Goal: Task Accomplishment & Management: Use online tool/utility

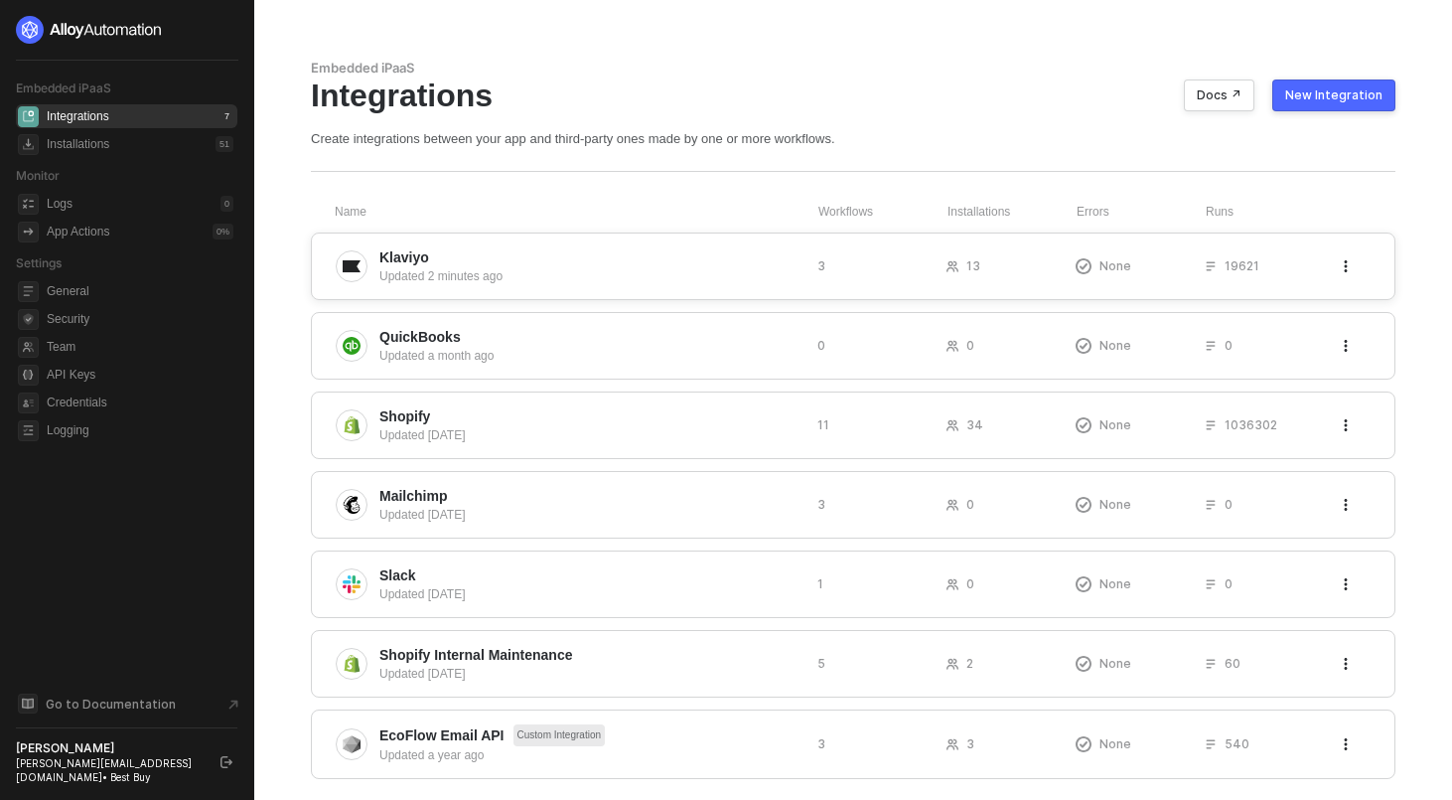
click at [489, 240] on div "Klaviyo Updated 2 minutes ago 3 13 None 19621" at bounding box center [853, 266] width 1085 height 68
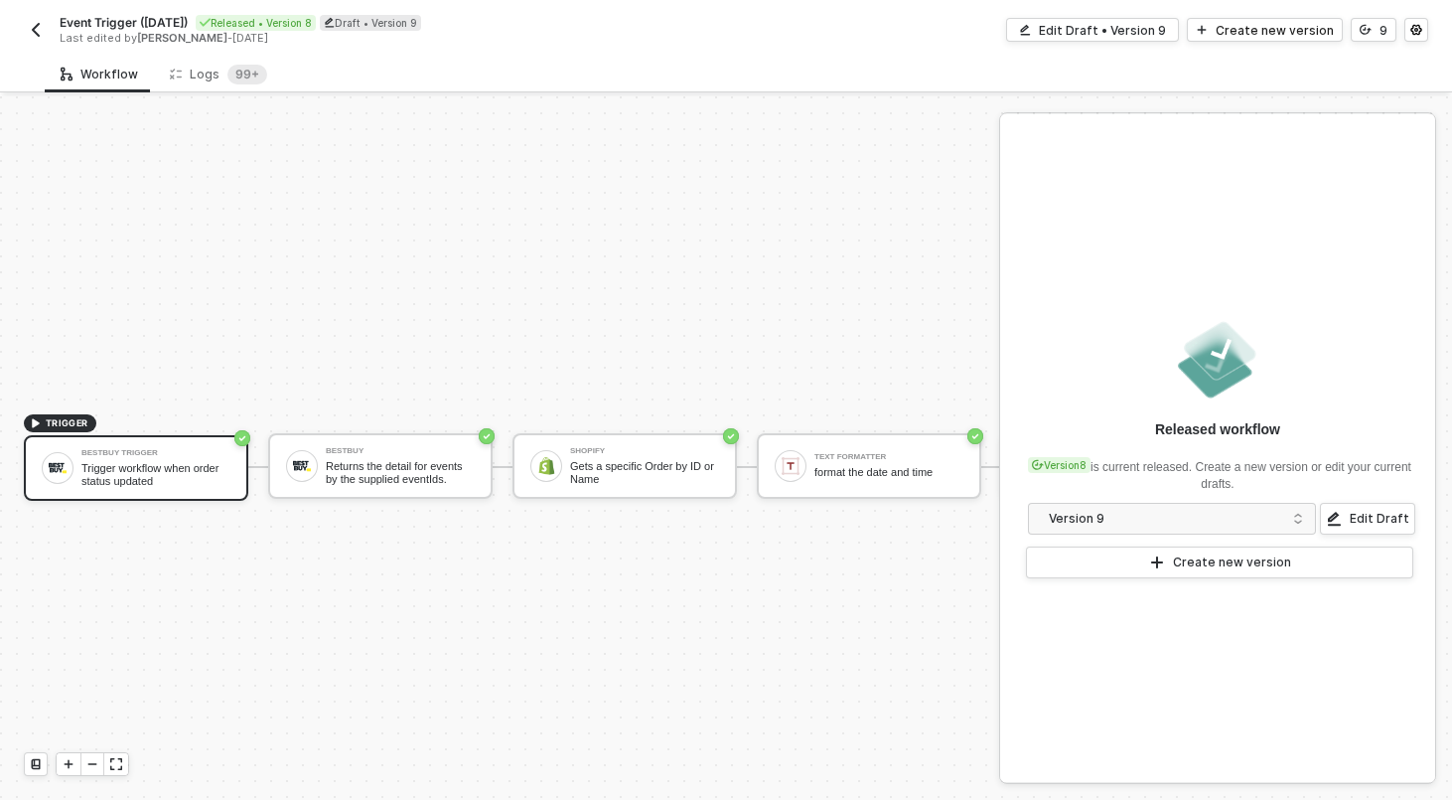
scroll to position [37, 0]
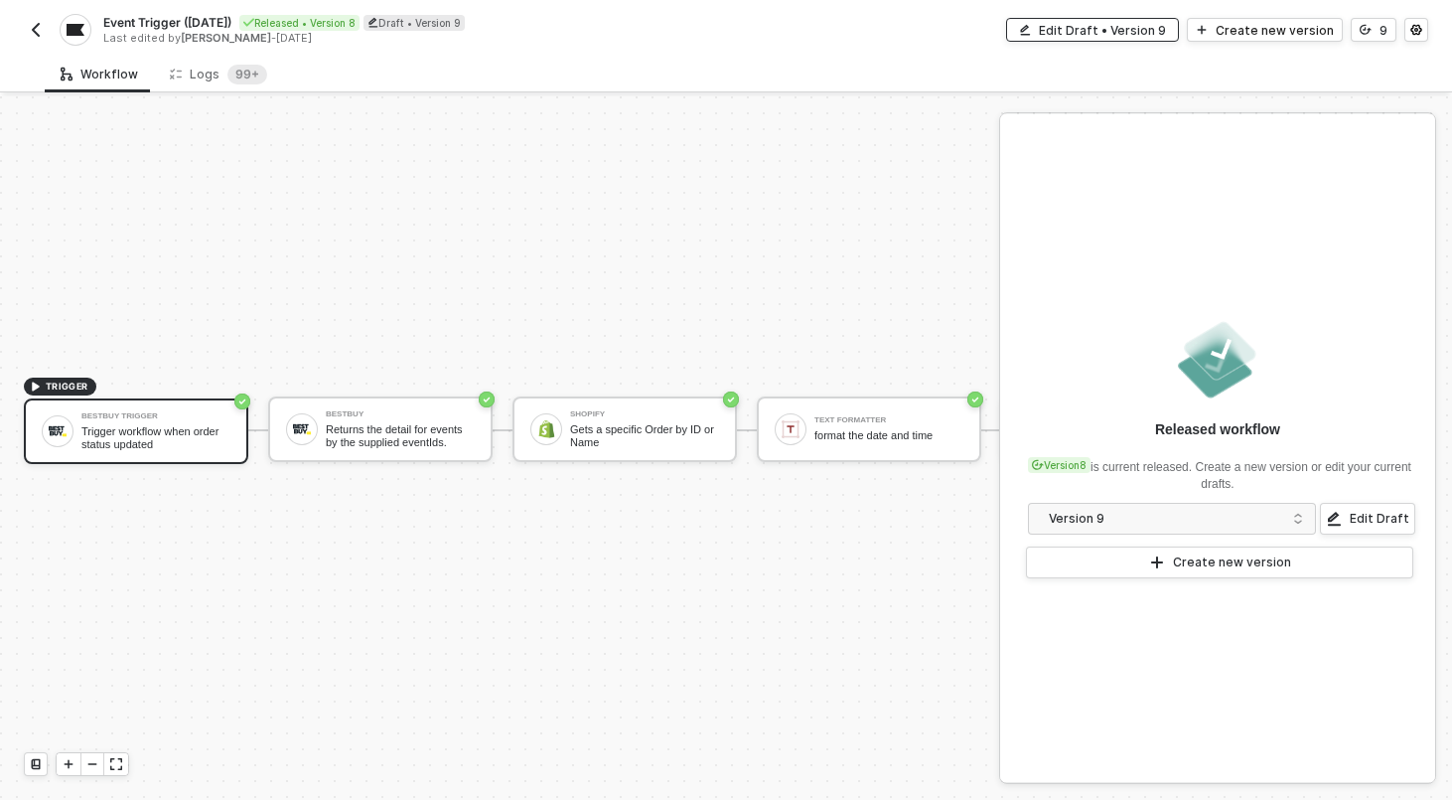
click at [1065, 34] on div "Edit Draft • Version 9" at bounding box center [1102, 30] width 127 height 17
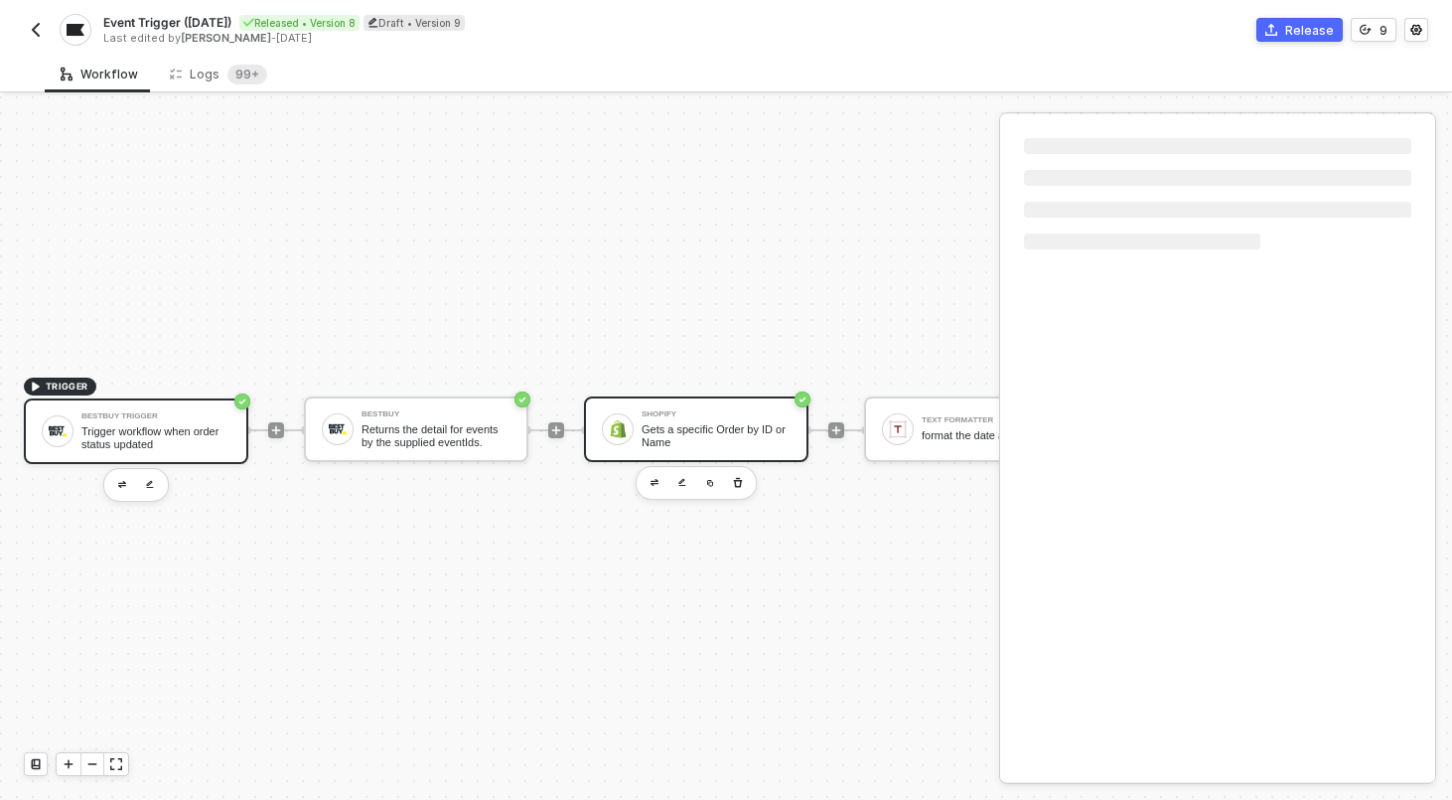
click at [682, 396] on div "Shopify Gets a specific Order by ID or Name" at bounding box center [696, 429] width 224 height 66
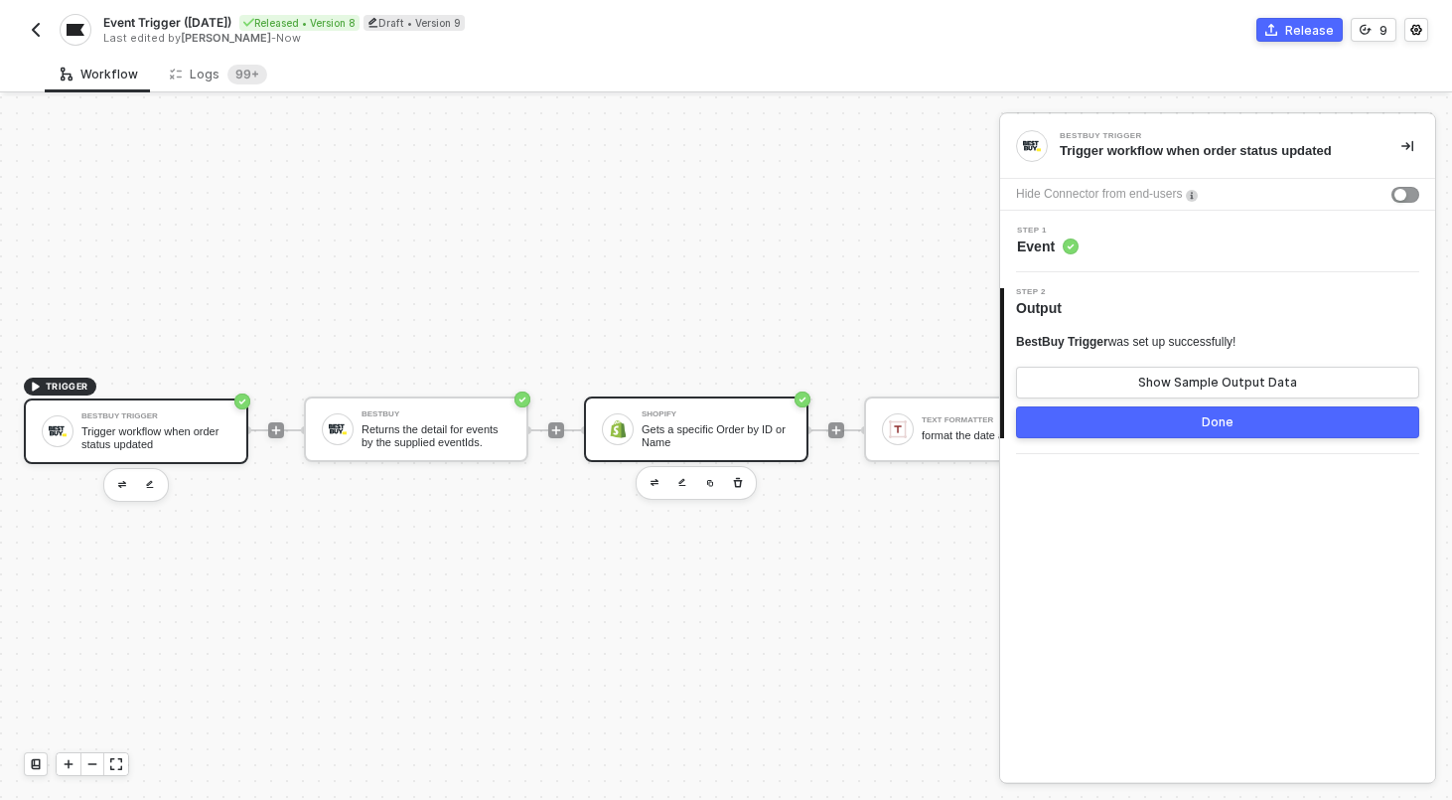
click at [718, 423] on div "Gets a specific Order by ID or Name" at bounding box center [716, 435] width 149 height 25
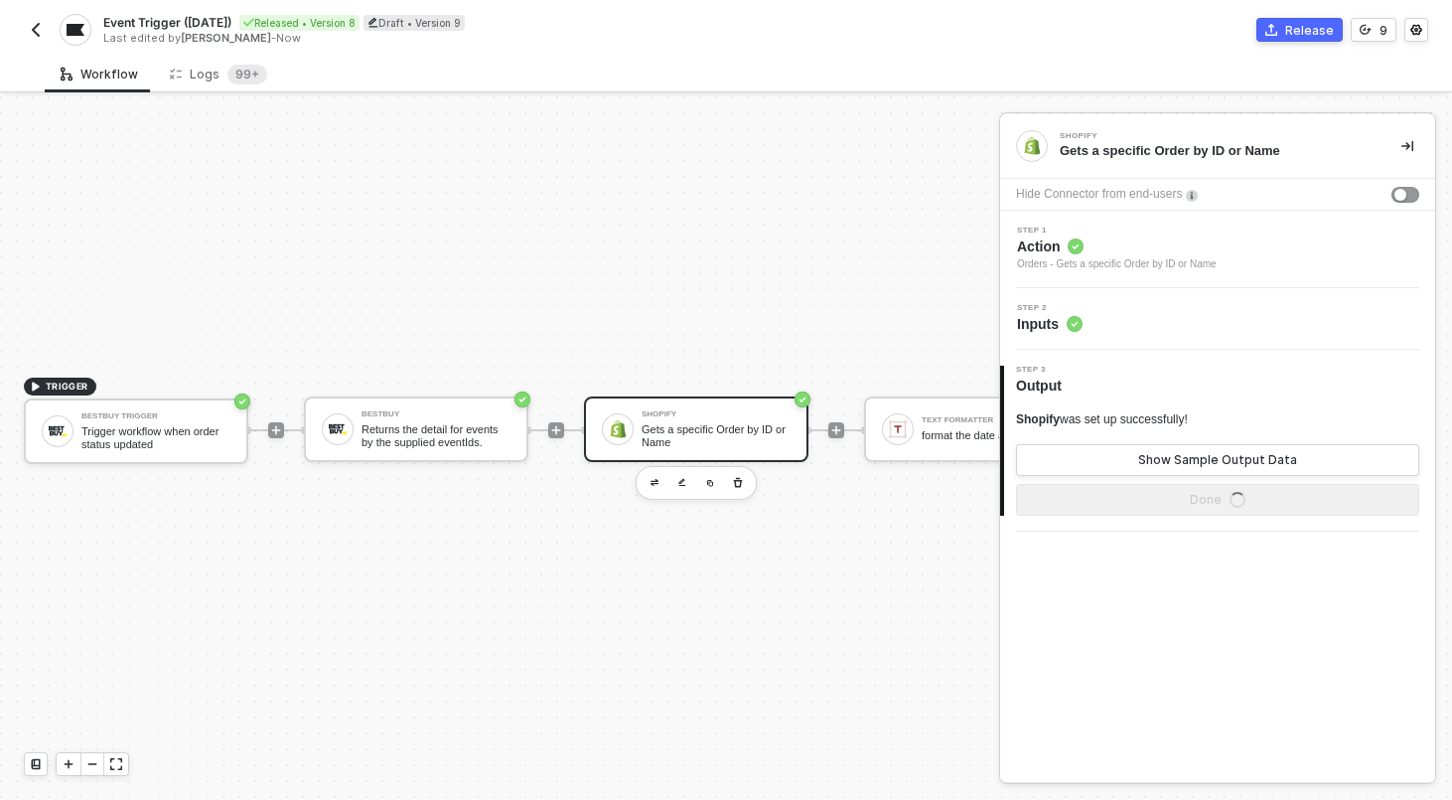
click at [1173, 311] on div "Step 2 Inputs" at bounding box center [1220, 319] width 430 height 30
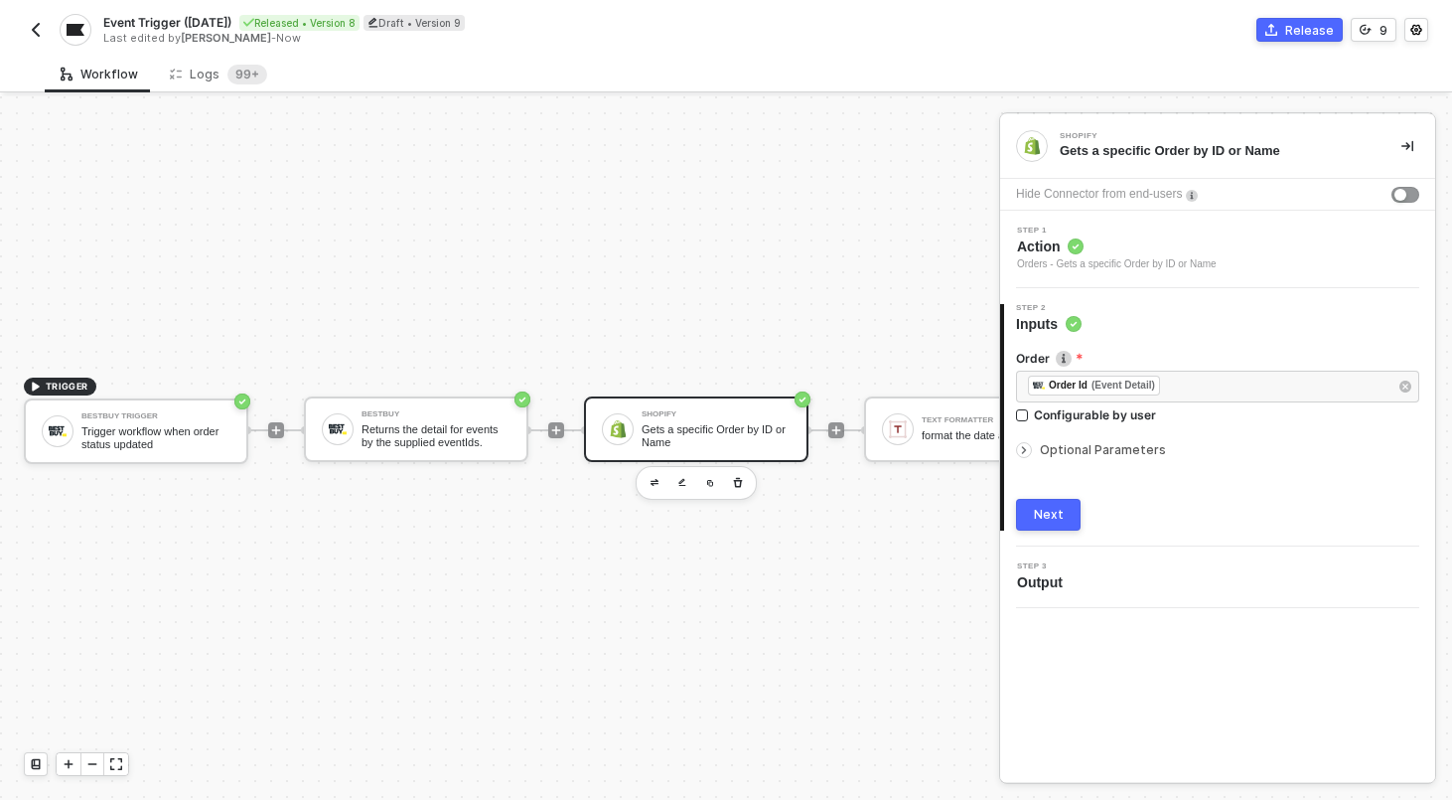
click at [1079, 452] on span "Optional Parameters" at bounding box center [1103, 449] width 126 height 15
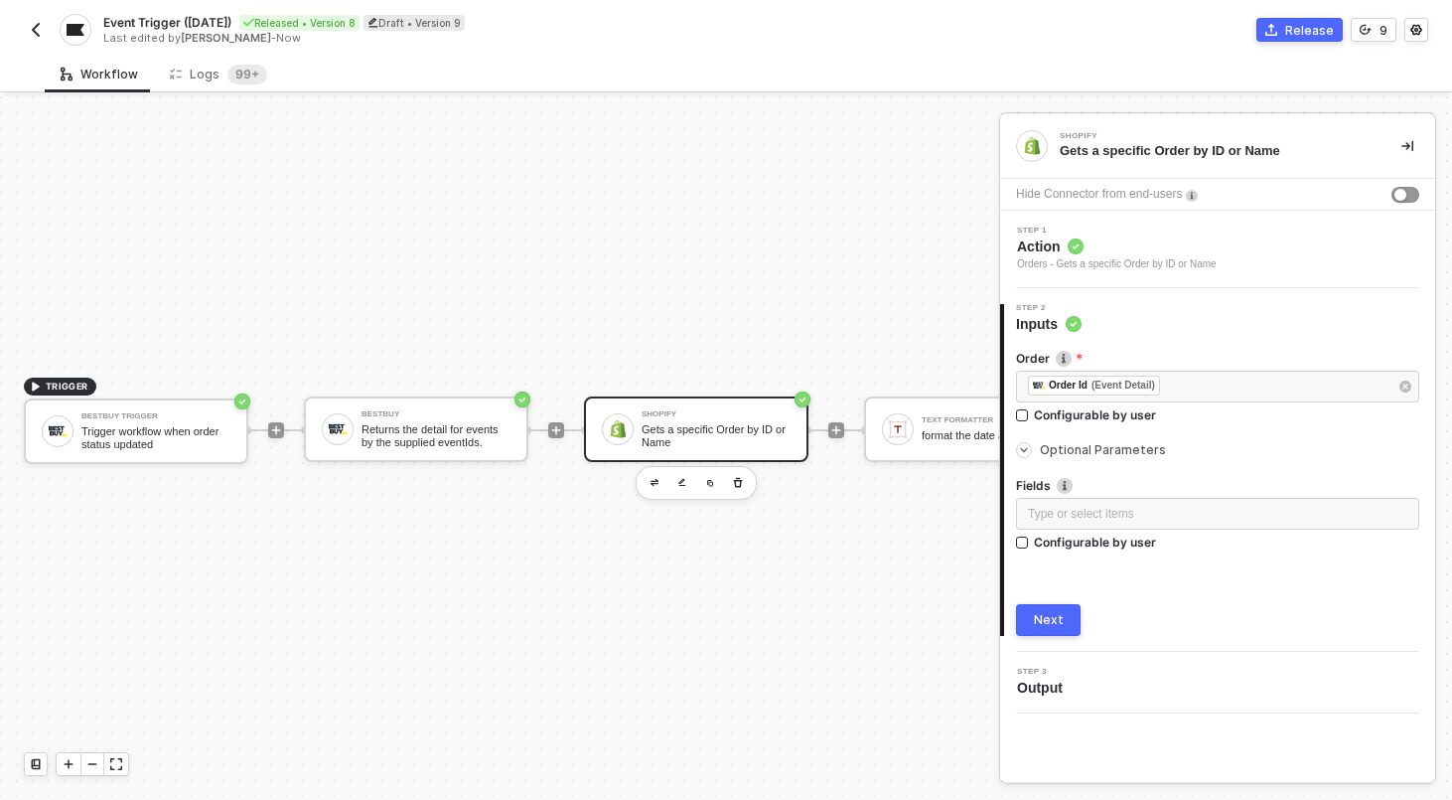
click at [1071, 447] on span "Optional Parameters" at bounding box center [1103, 449] width 126 height 15
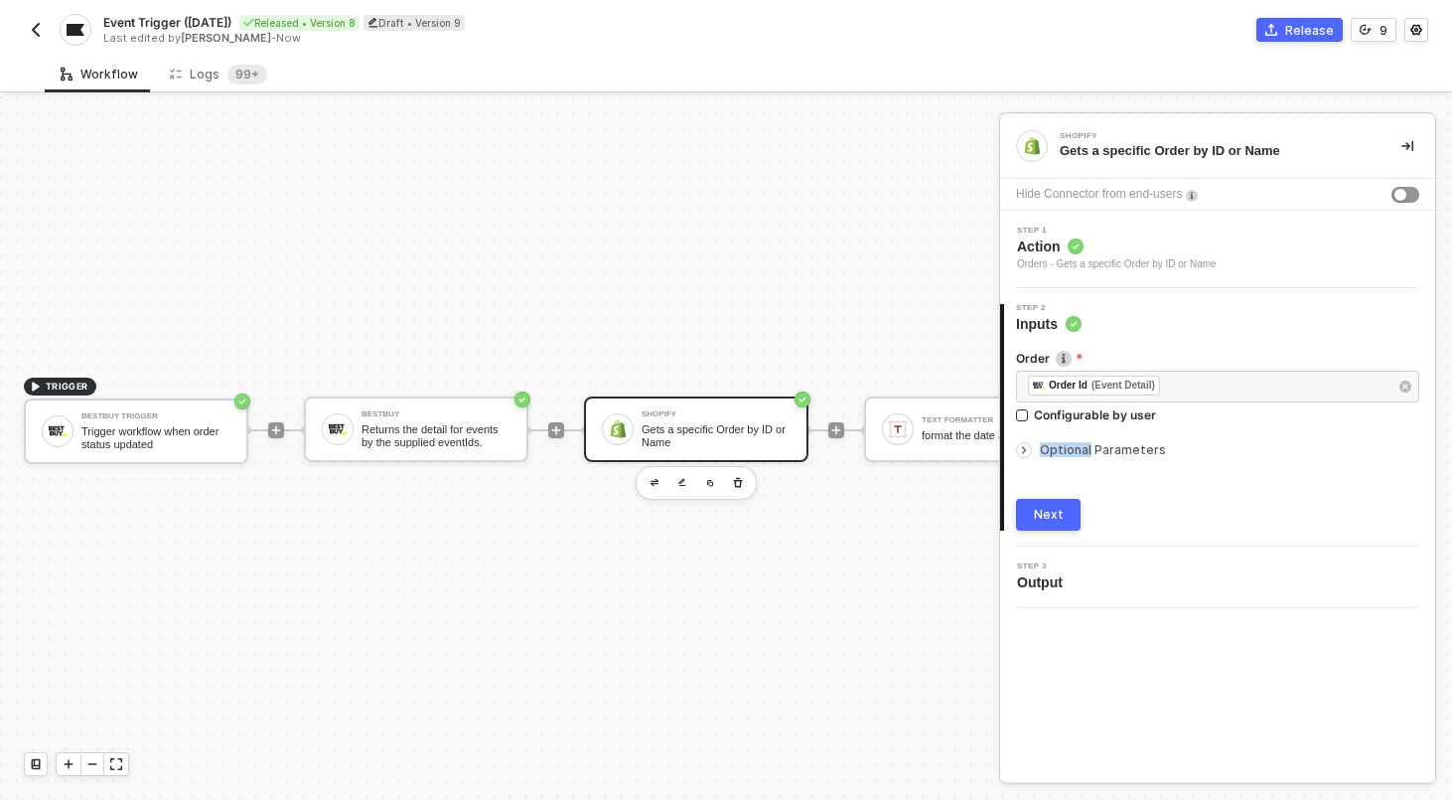
click at [1071, 447] on span "Optional Parameters" at bounding box center [1103, 449] width 126 height 15
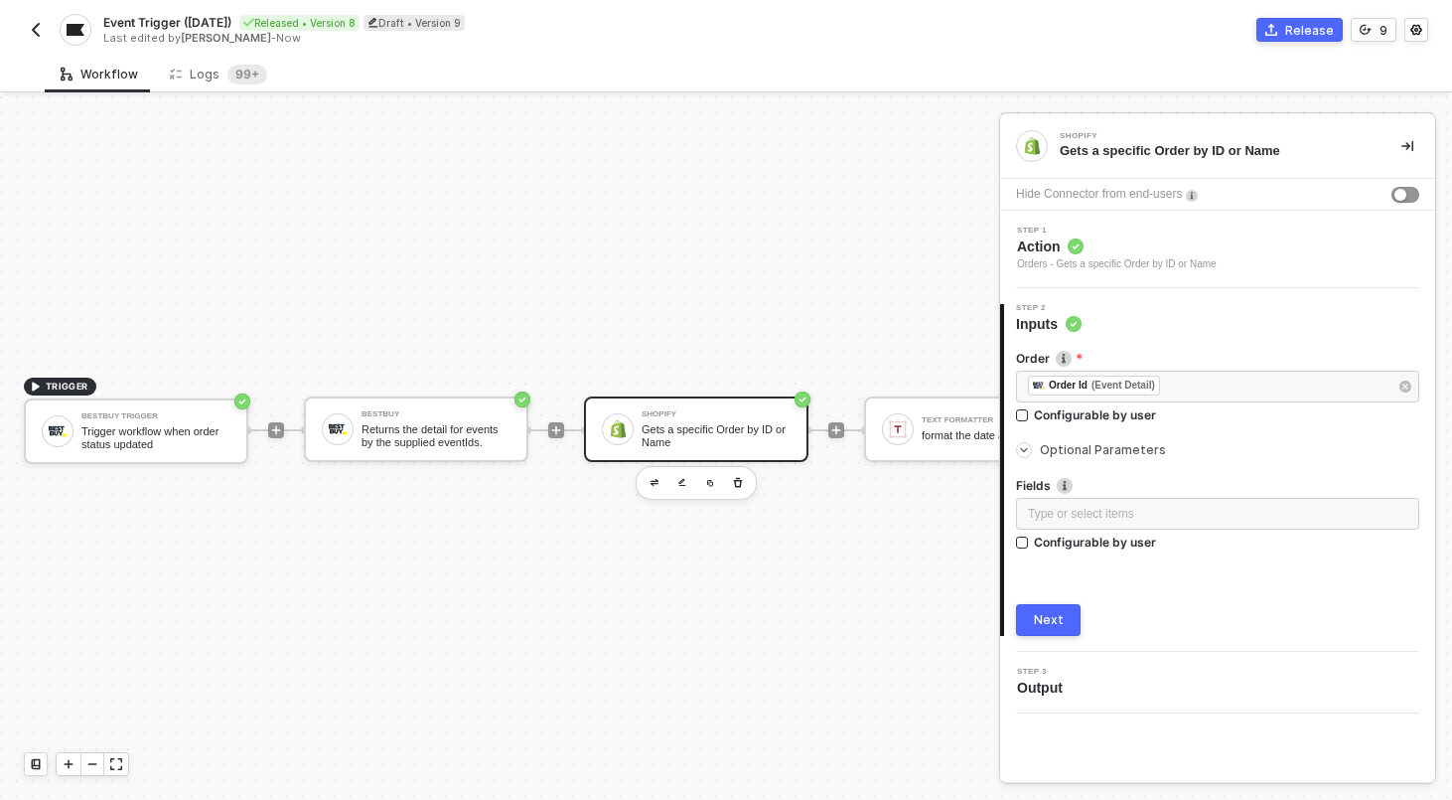
click at [1110, 449] on span "Optional Parameters" at bounding box center [1103, 449] width 126 height 15
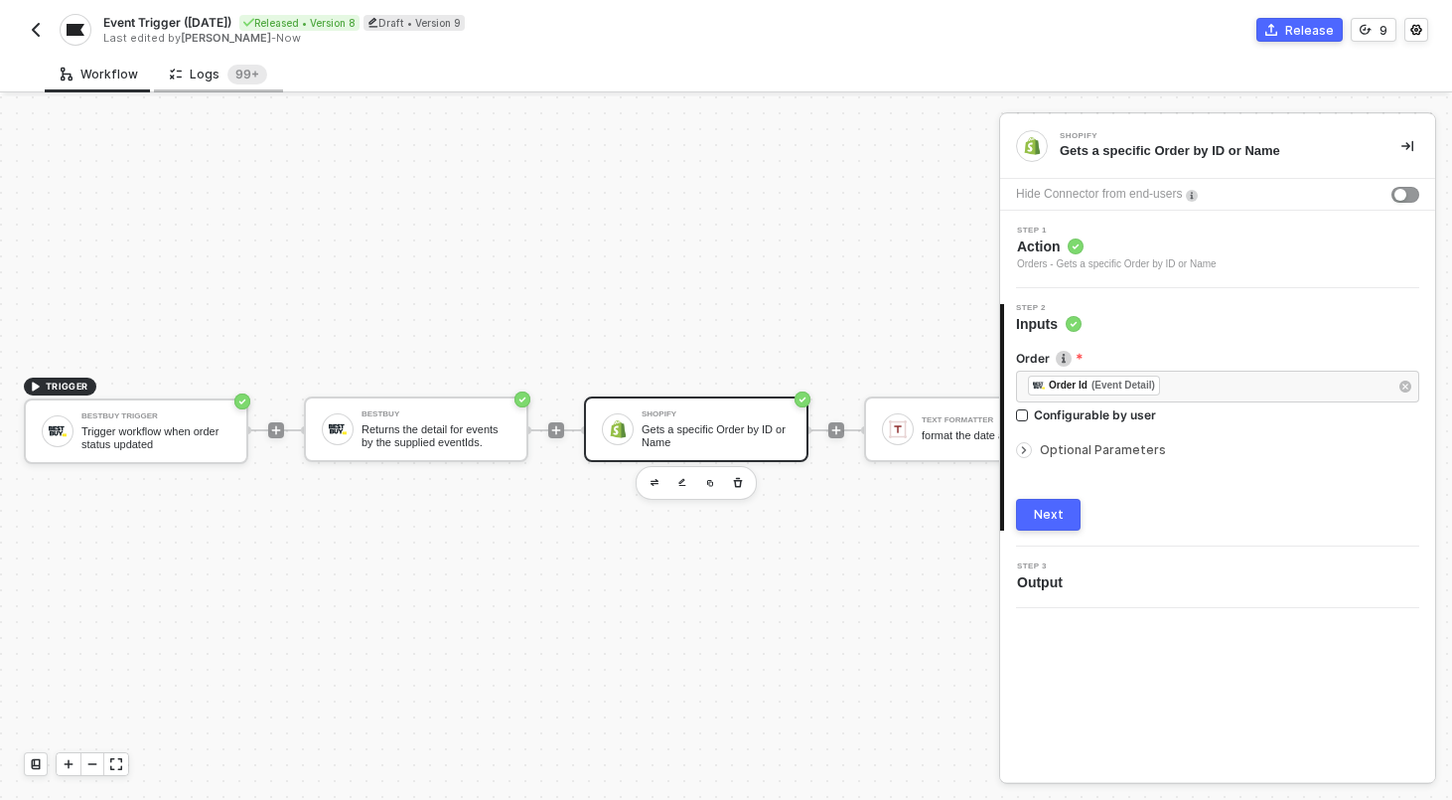
click at [217, 72] on div "Logs 99+" at bounding box center [218, 75] width 97 height 20
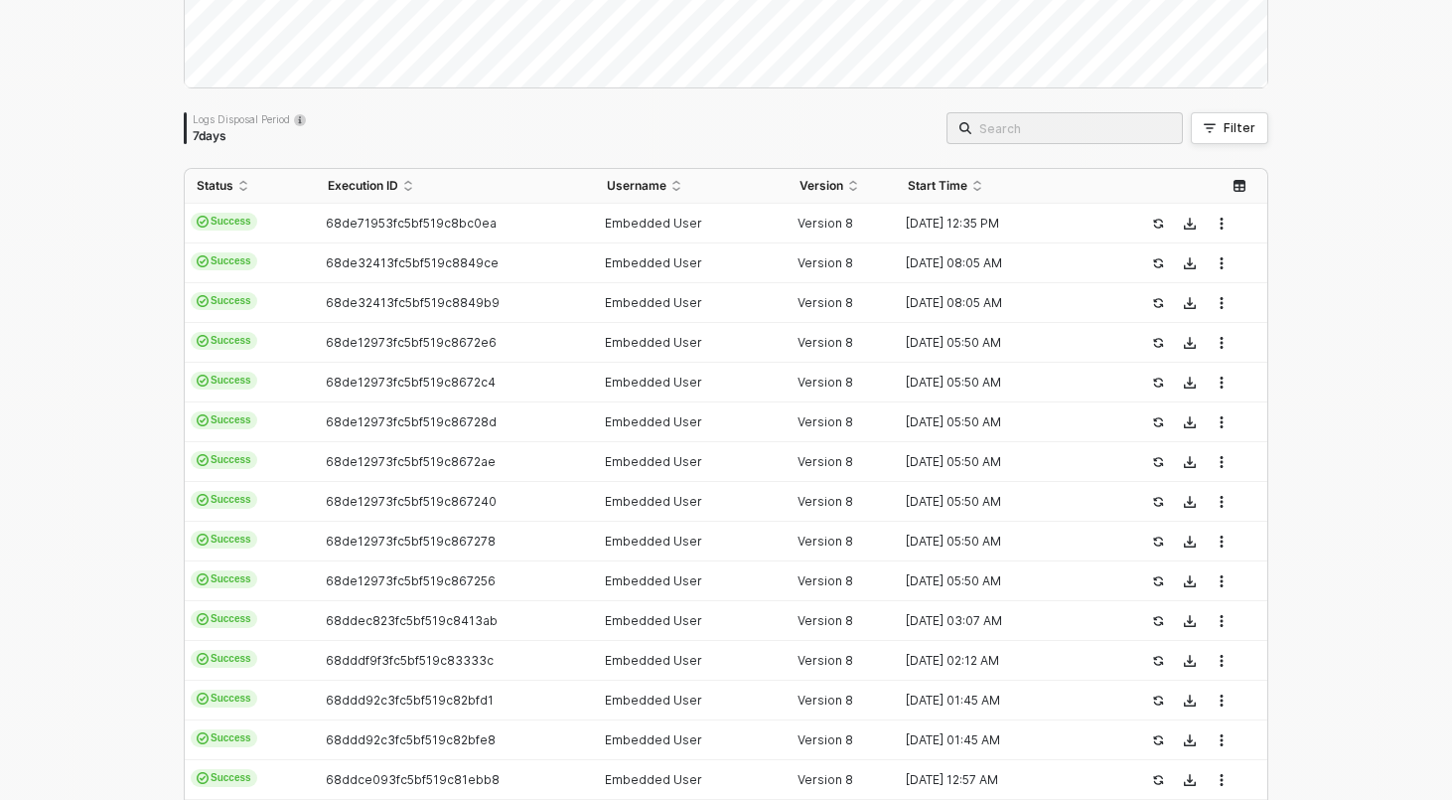
scroll to position [606, 0]
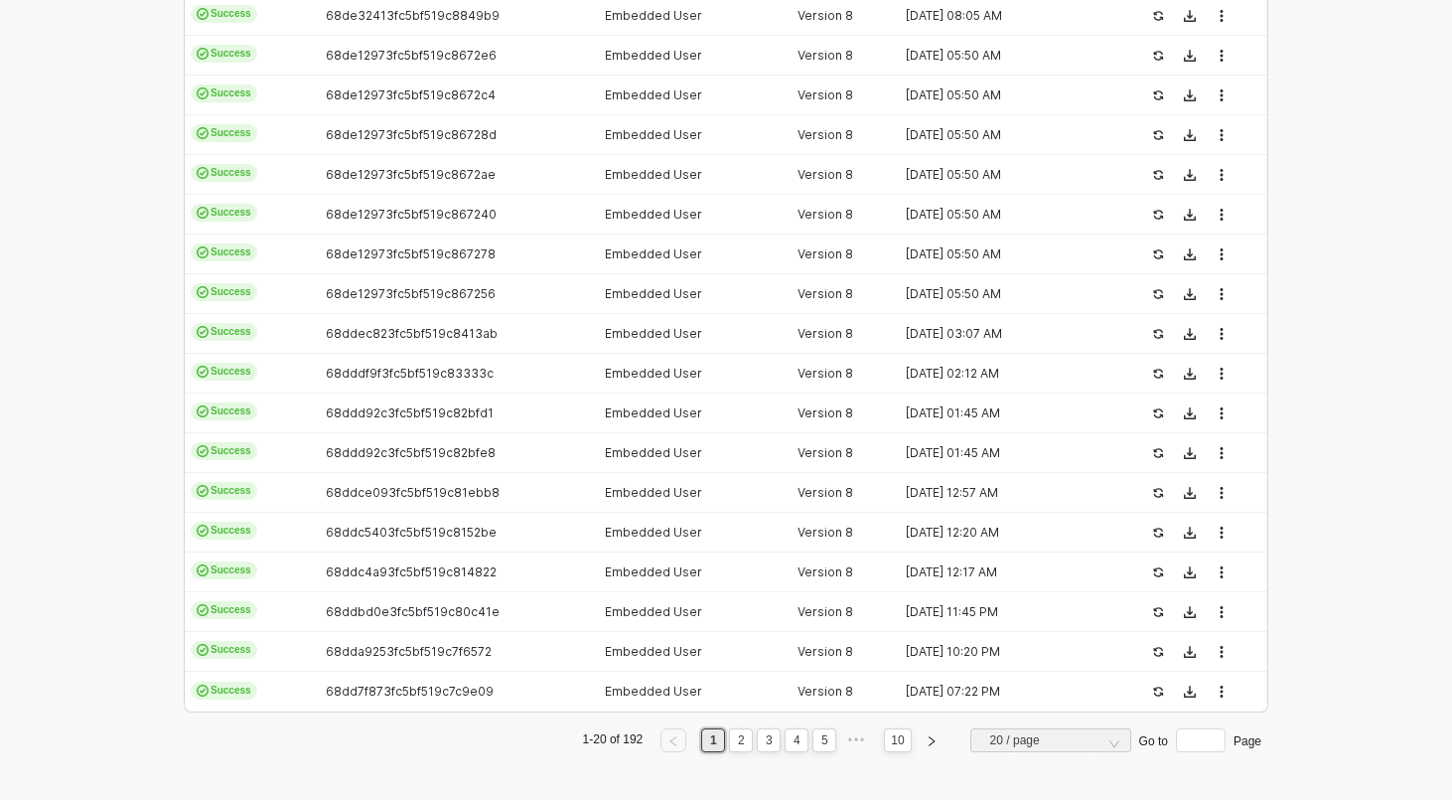
click at [742, 752] on div "Status Execution ID Username Version Start Time Success 68de71953fc5bf519c8bc0e…" at bounding box center [726, 324] width 1085 height 887
click at [735, 746] on link "2" at bounding box center [741, 740] width 19 height 22
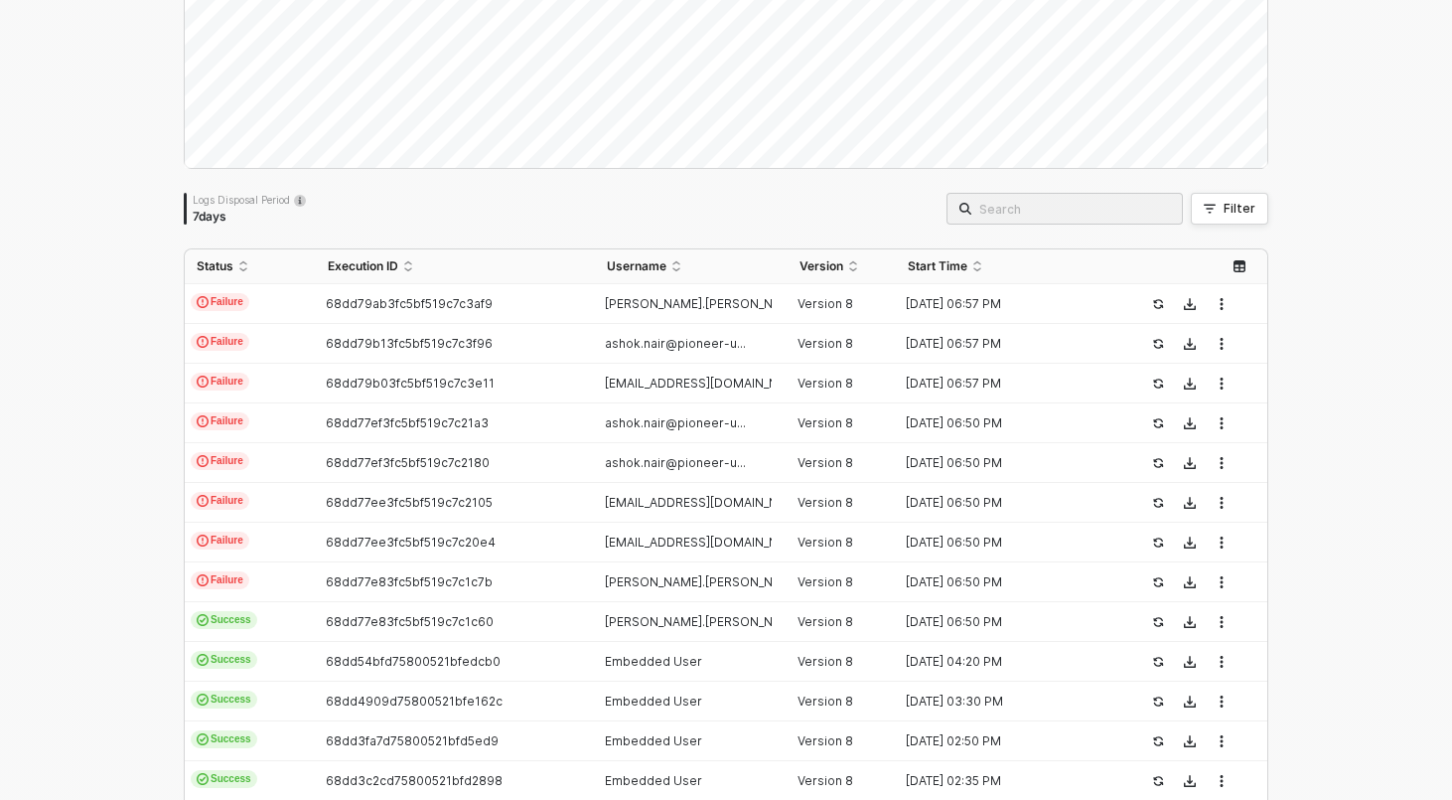
scroll to position [167, 0]
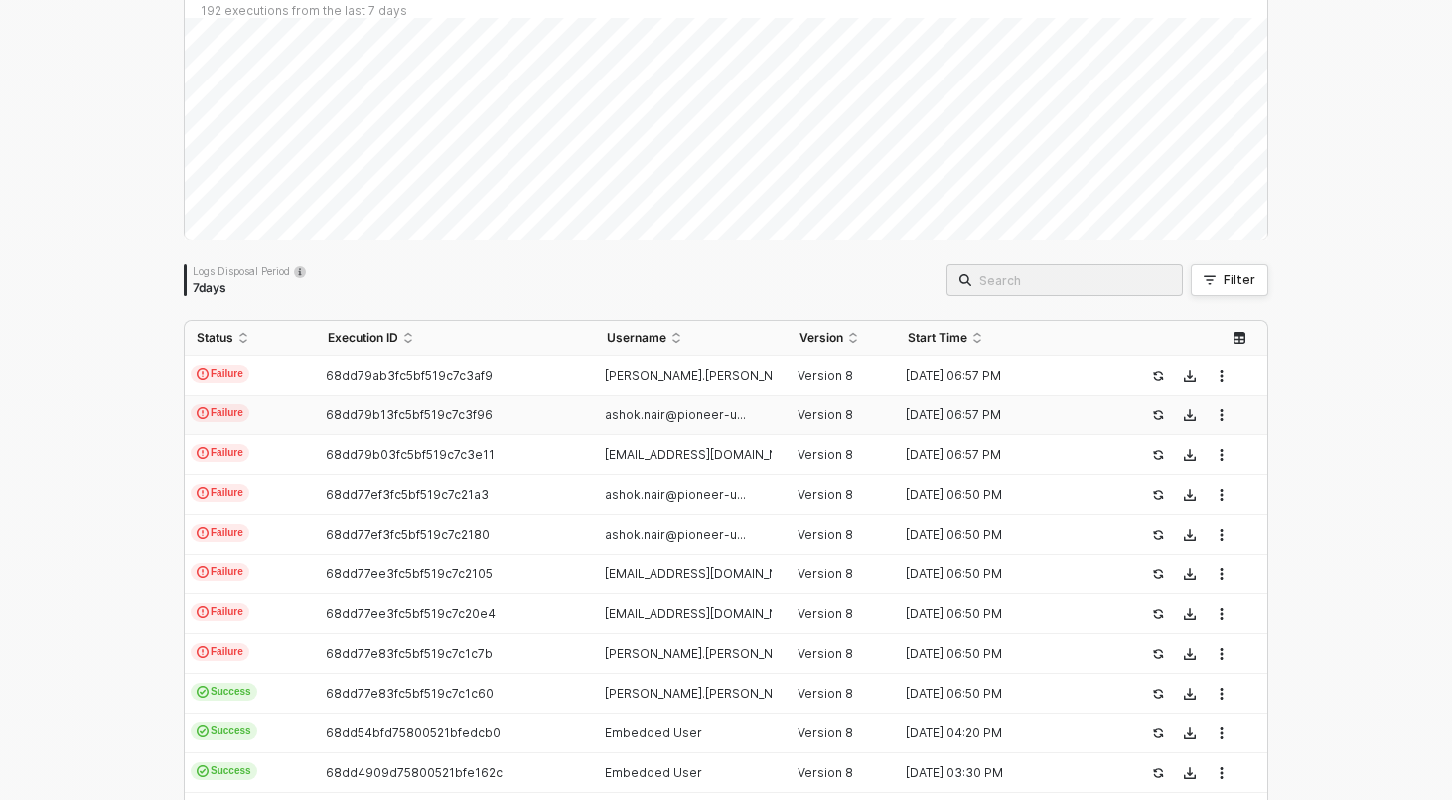
click at [312, 412] on td "Failure" at bounding box center [250, 415] width 131 height 40
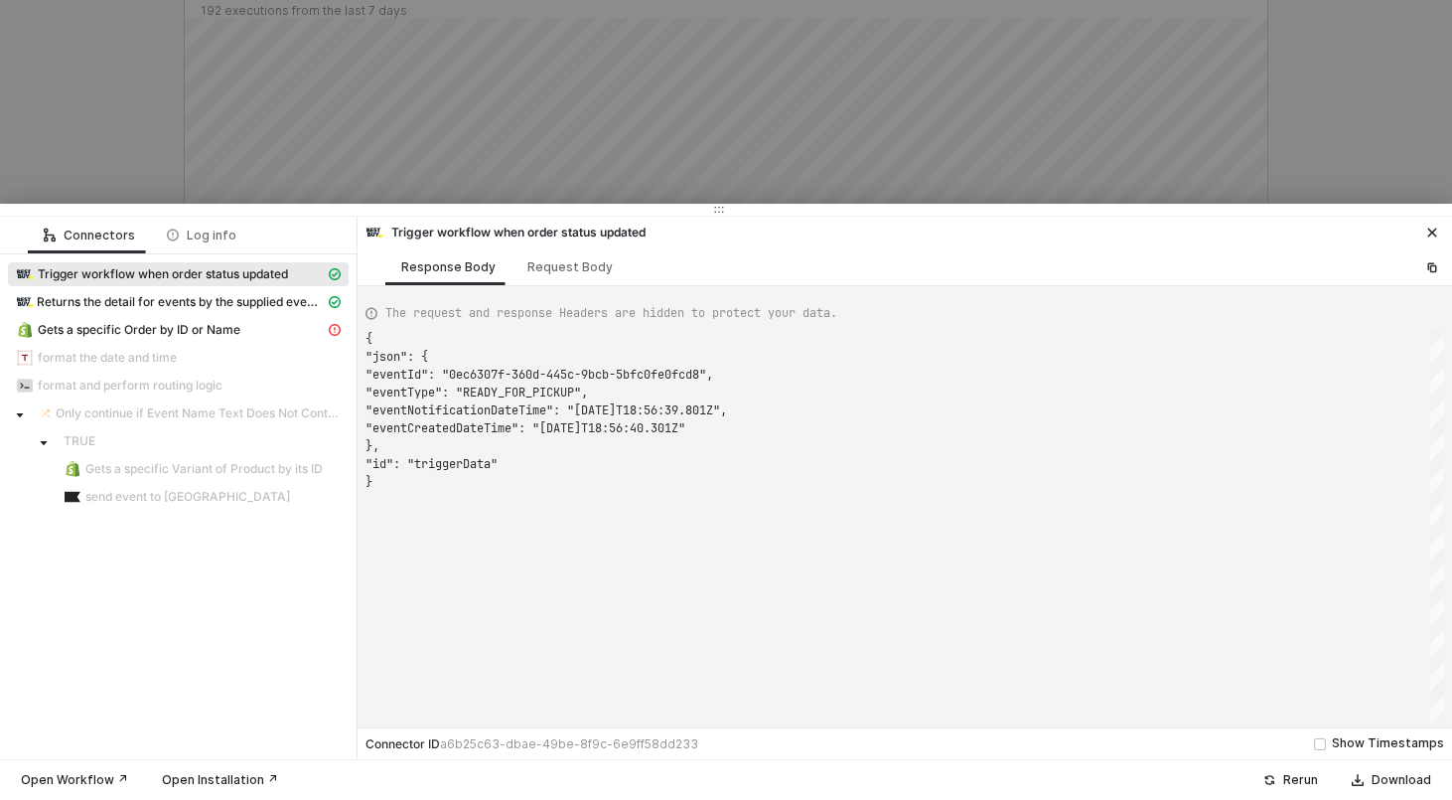
scroll to position [143, 0]
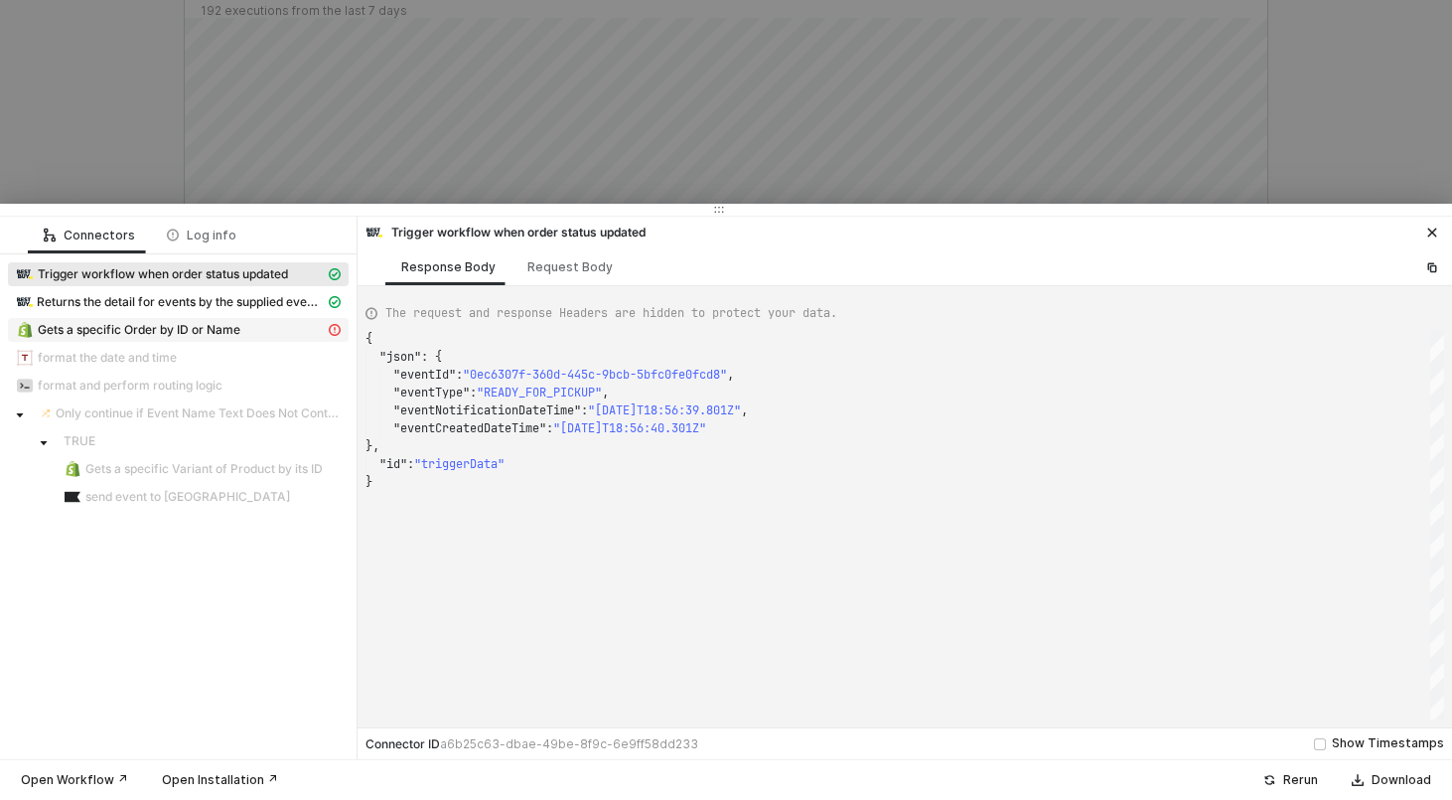
click at [124, 328] on span "Gets a specific Order by ID or Name" at bounding box center [139, 330] width 203 height 16
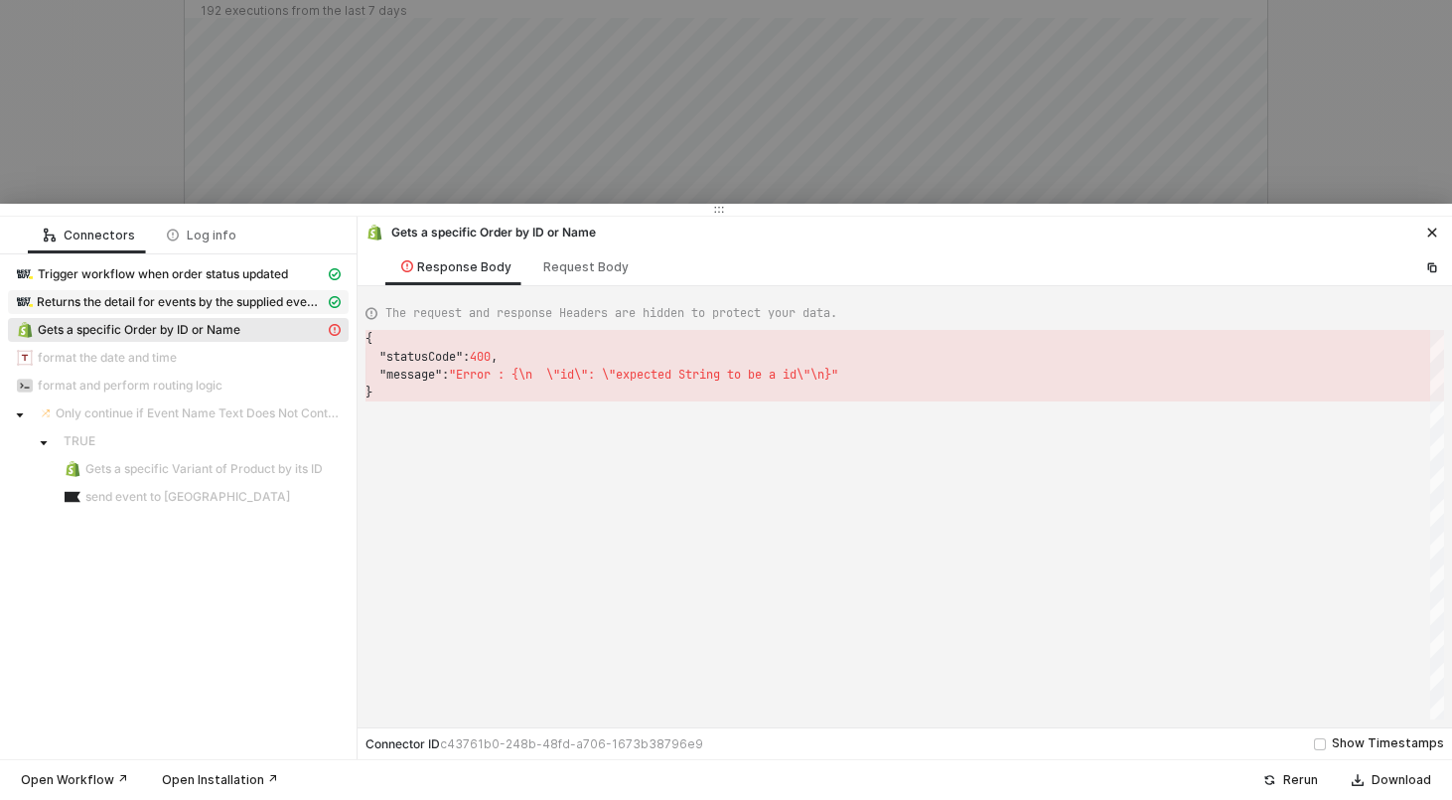
click at [125, 301] on span "Returns the detail for events by the supplied eventIds." at bounding box center [181, 302] width 288 height 16
type textarea "{ "json": { "orderEvents": { "search": { "eventIds": [ "0ec6307f-360d-445c-9bcb…"
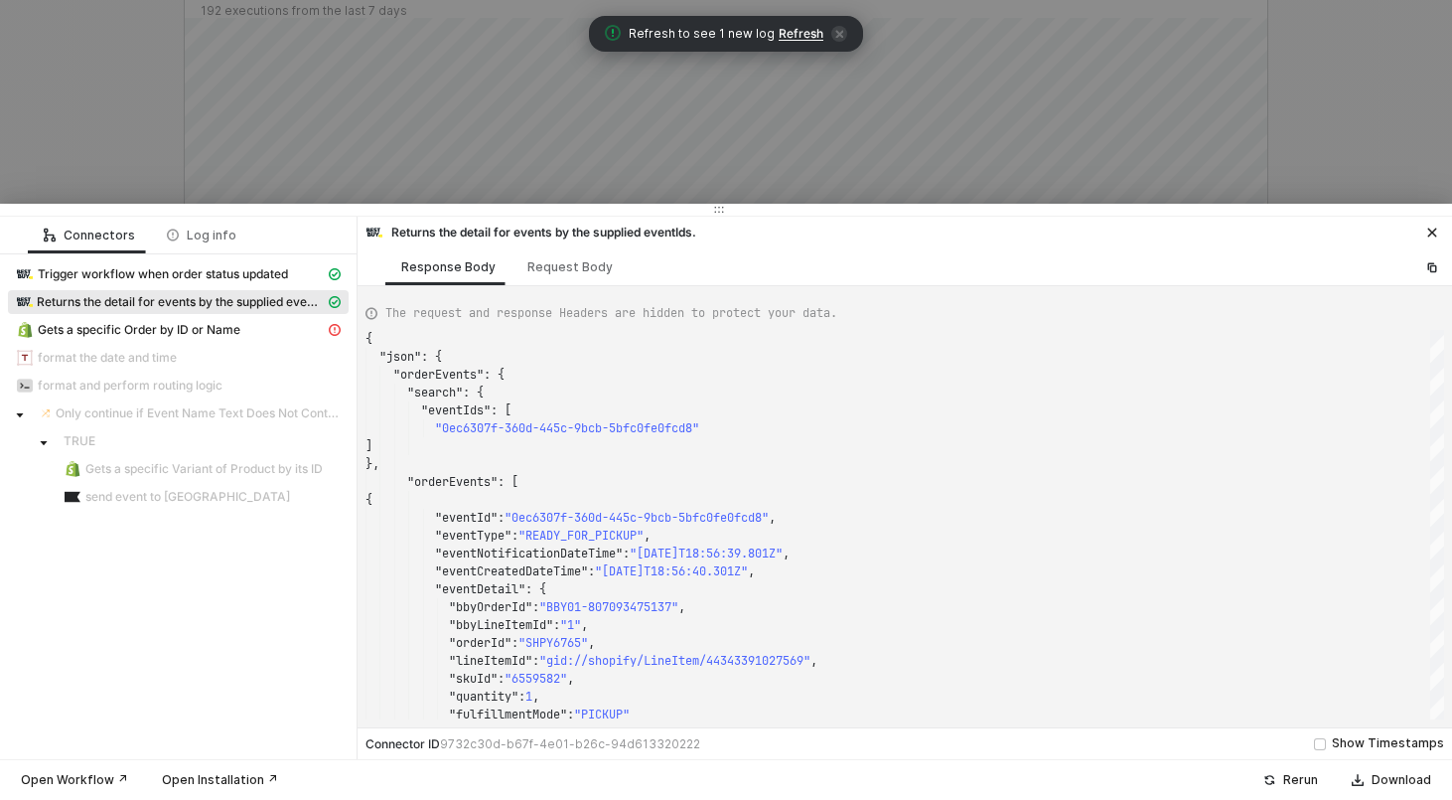
click at [365, 147] on div at bounding box center [726, 400] width 1452 height 800
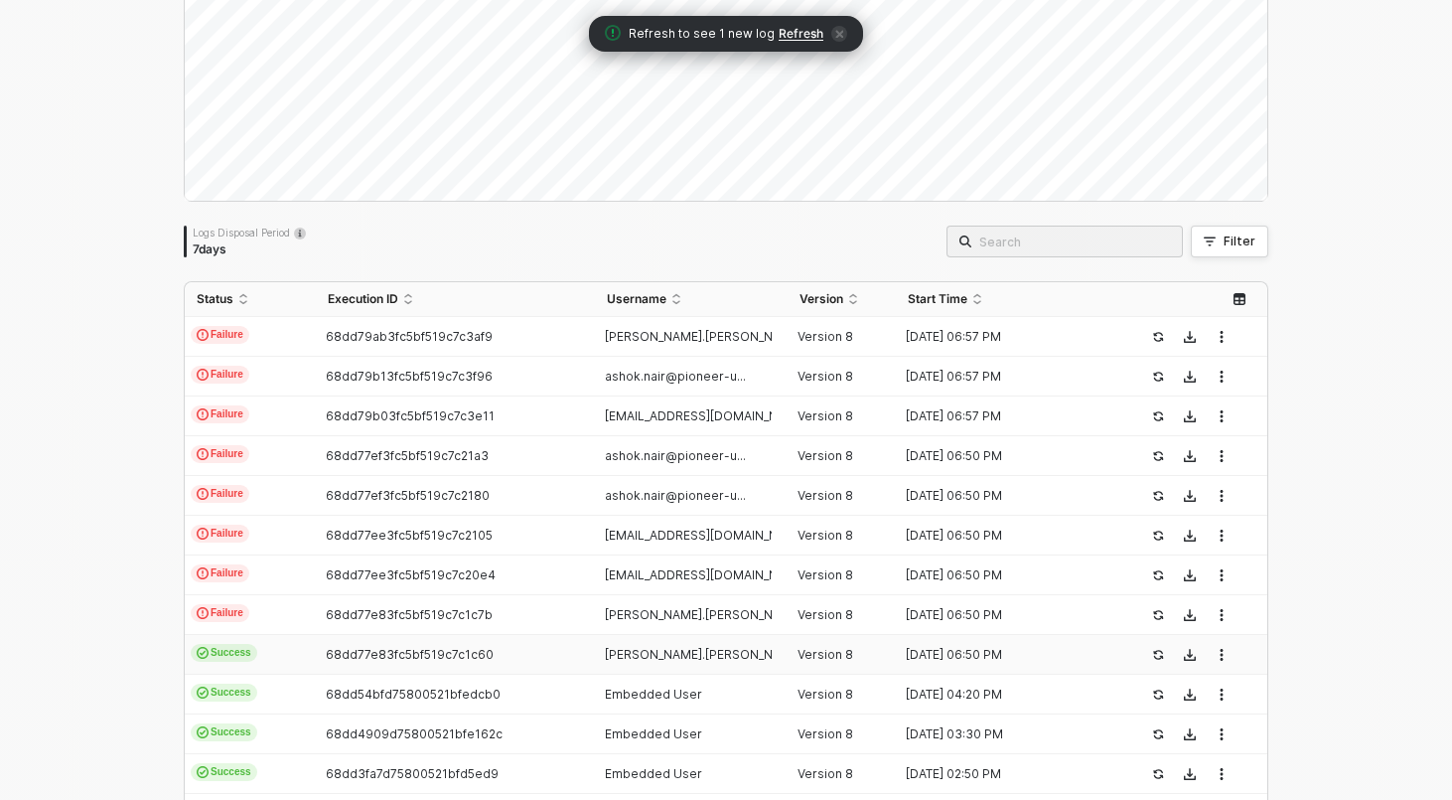
scroll to position [207, 0]
click at [297, 643] on td "Success" at bounding box center [250, 654] width 131 height 40
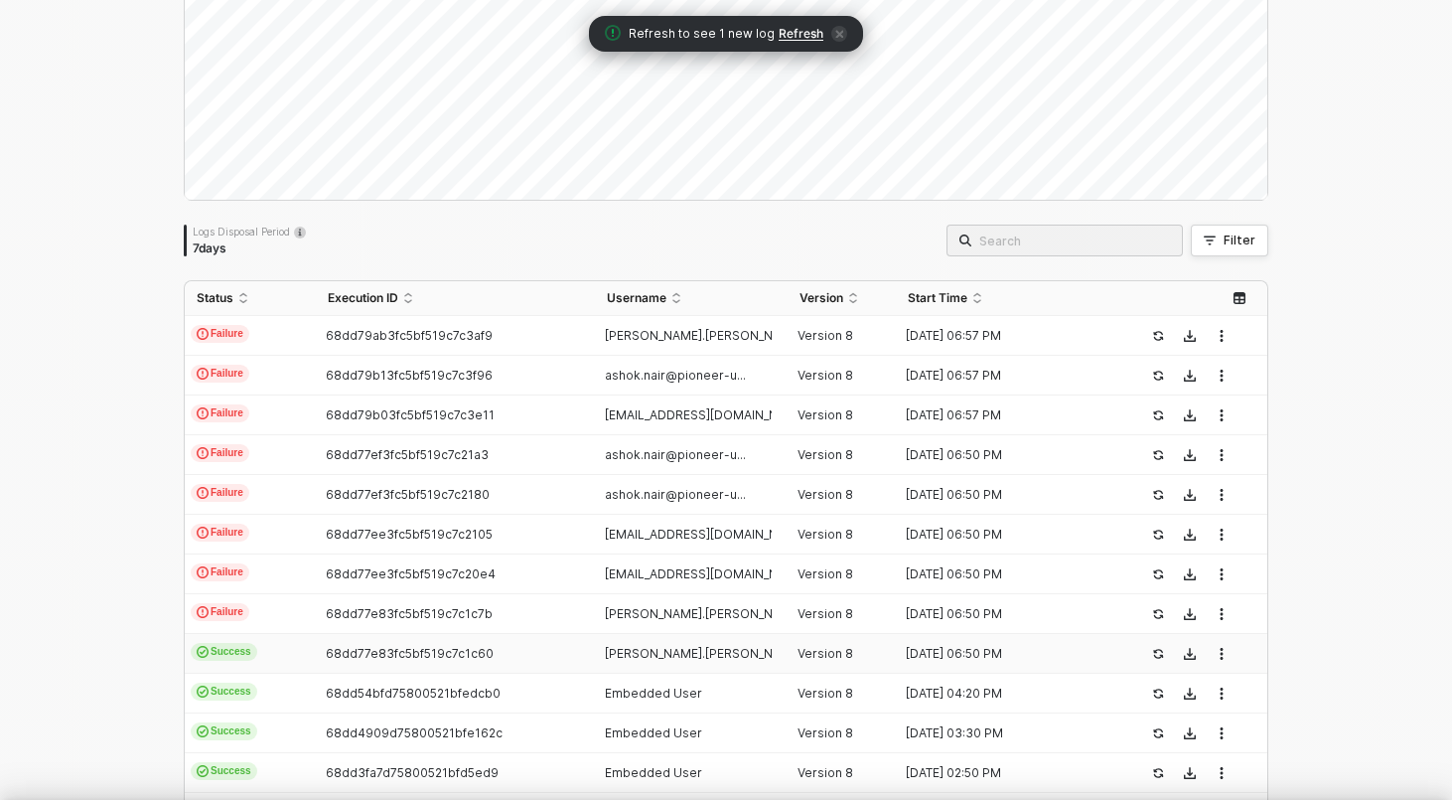
scroll to position [143, 0]
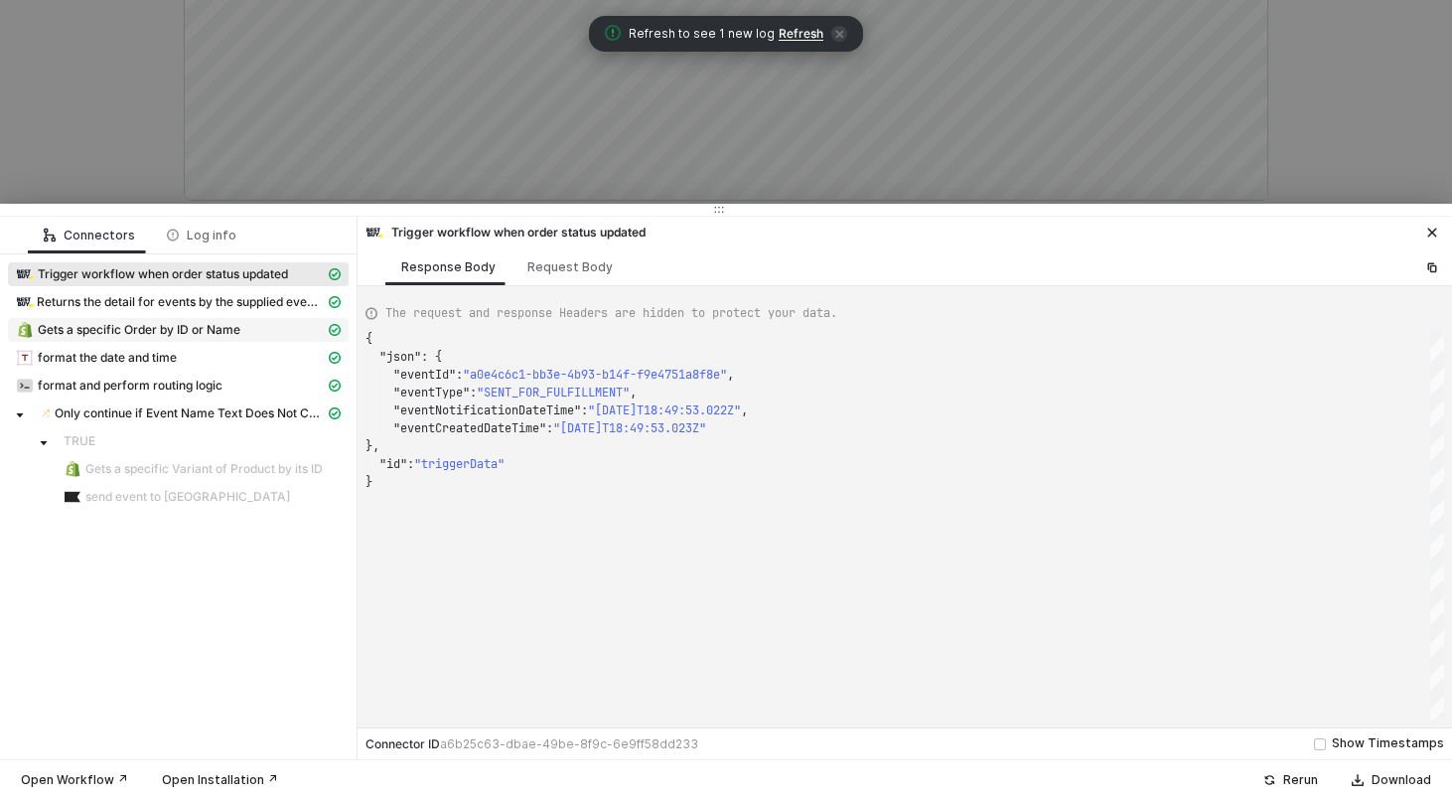
click at [180, 326] on span "Gets a specific Order by ID or Name" at bounding box center [139, 330] width 203 height 16
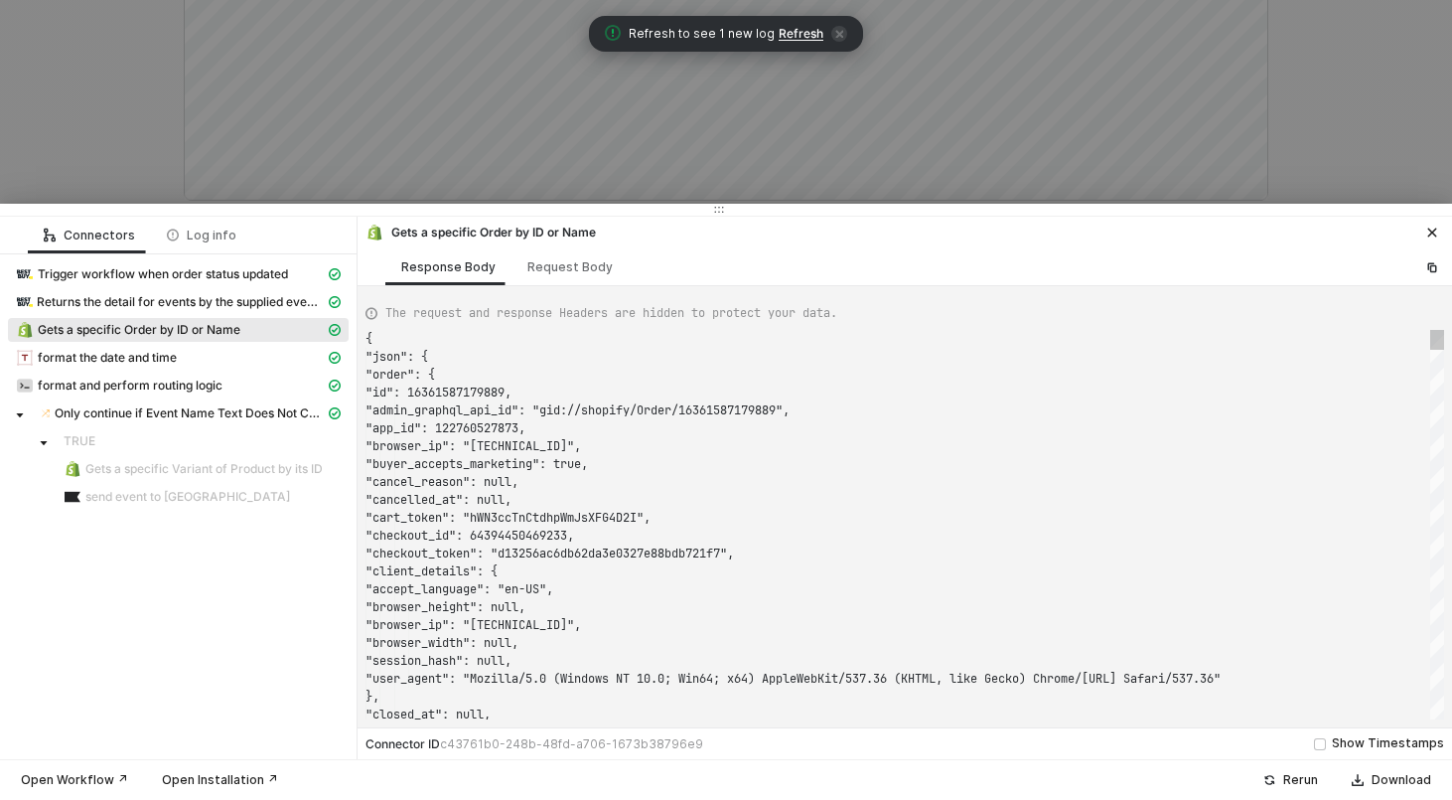
scroll to position [179, 0]
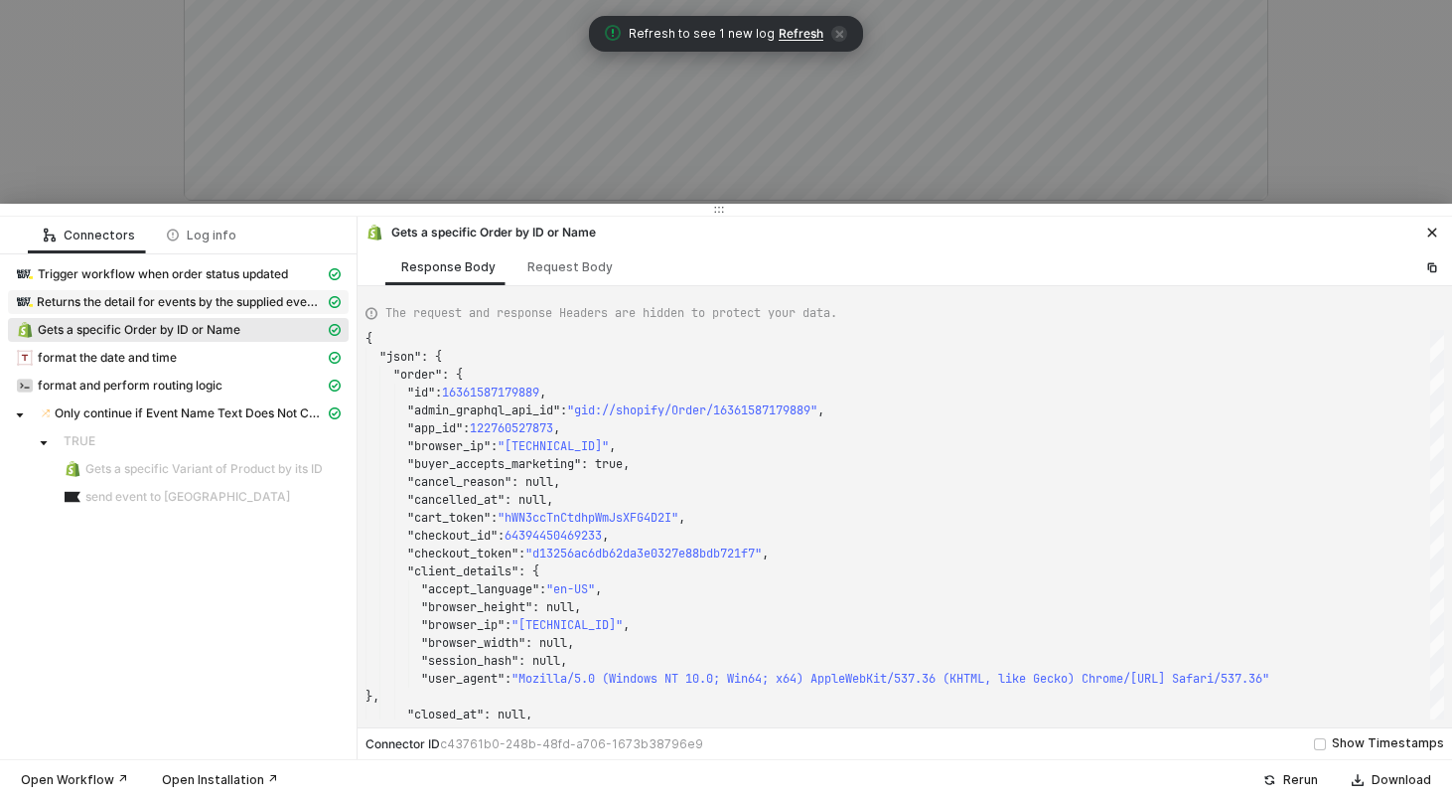
click at [191, 300] on span "Returns the detail for events by the supplied eventIds." at bounding box center [181, 302] width 288 height 16
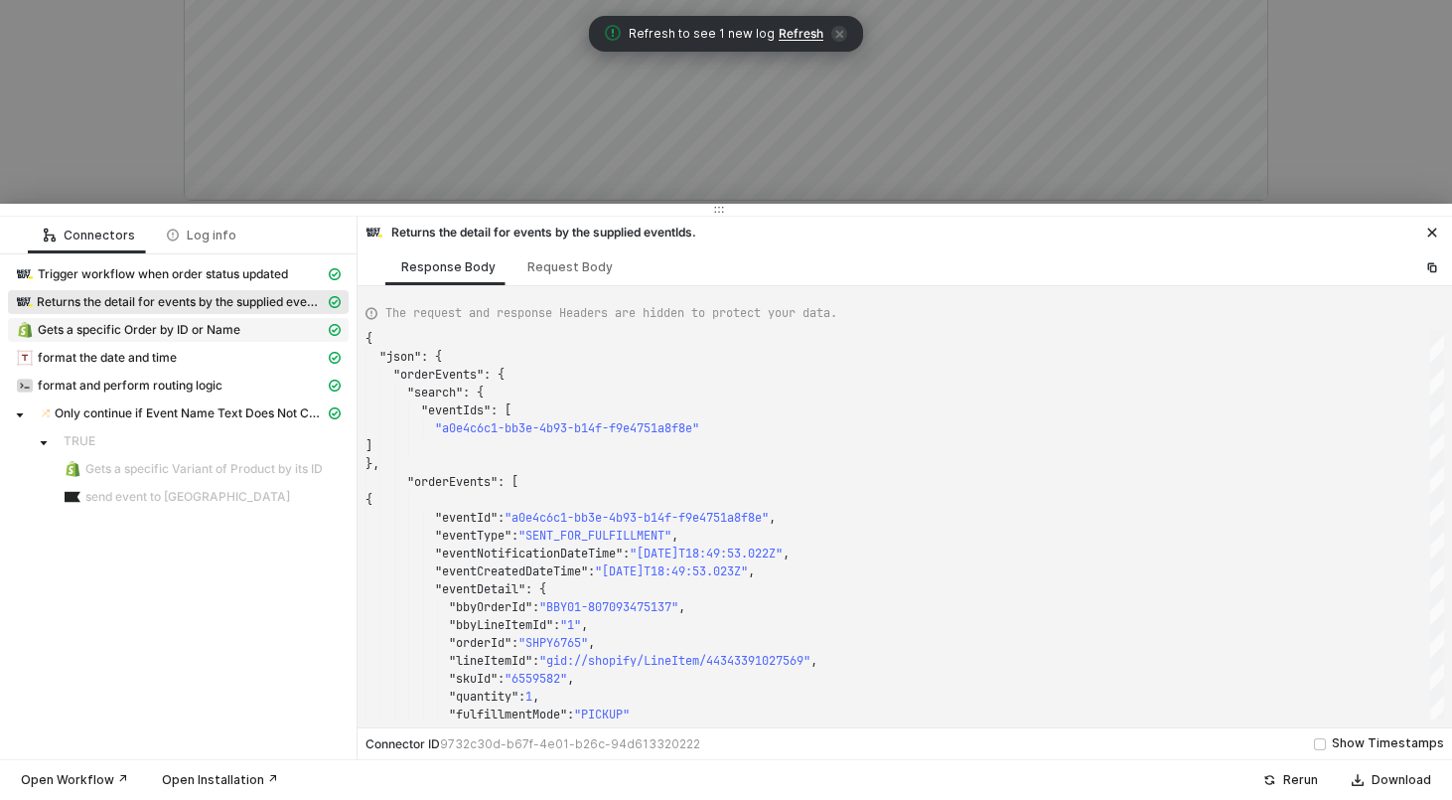
click at [191, 323] on span "Gets a specific Order by ID or Name" at bounding box center [139, 330] width 203 height 16
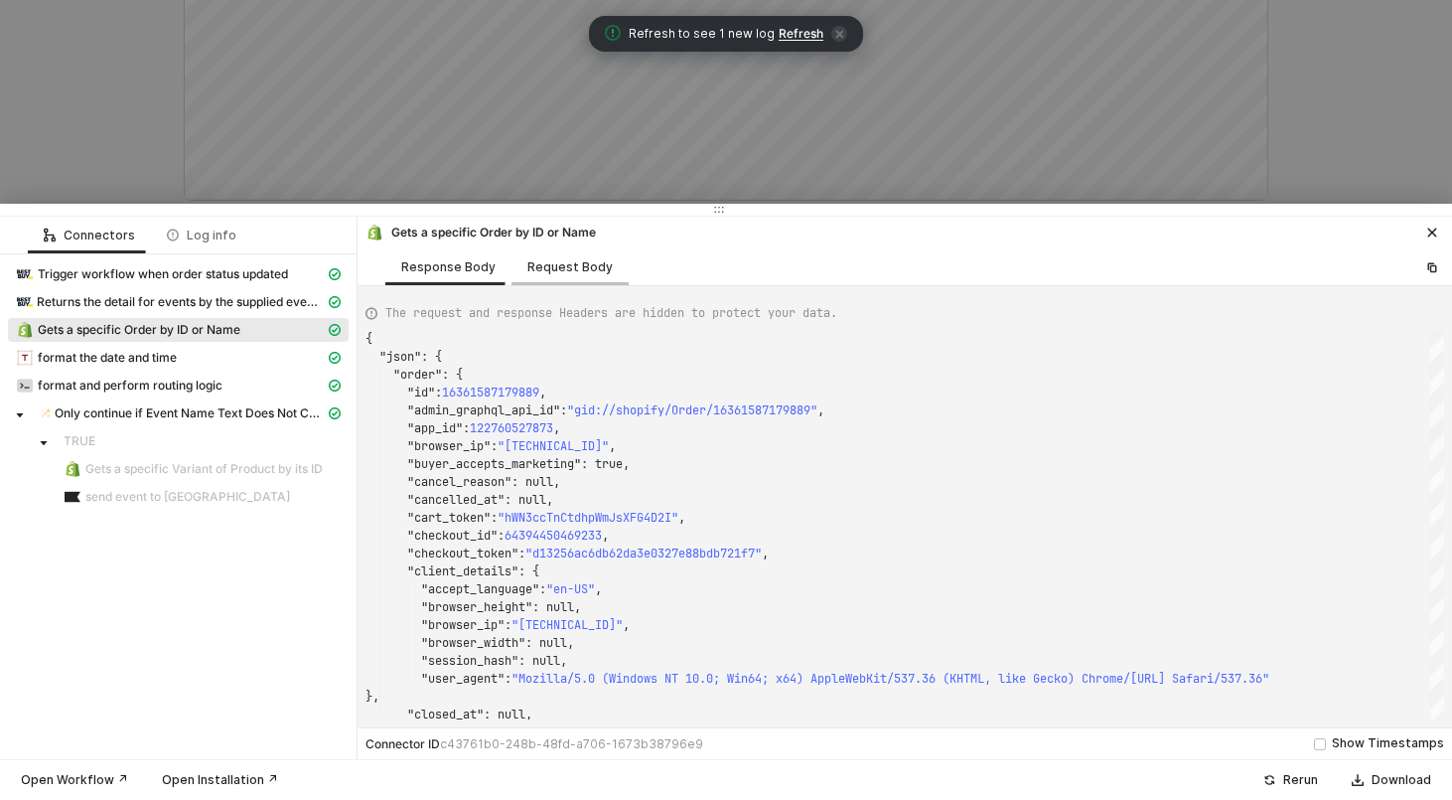
click at [556, 267] on div "Request Body" at bounding box center [569, 267] width 85 height 16
type textarea "{ "keyValuePairs": [], "apiVersion": "shopifyV1", "orderId": "SHPY6765" }"
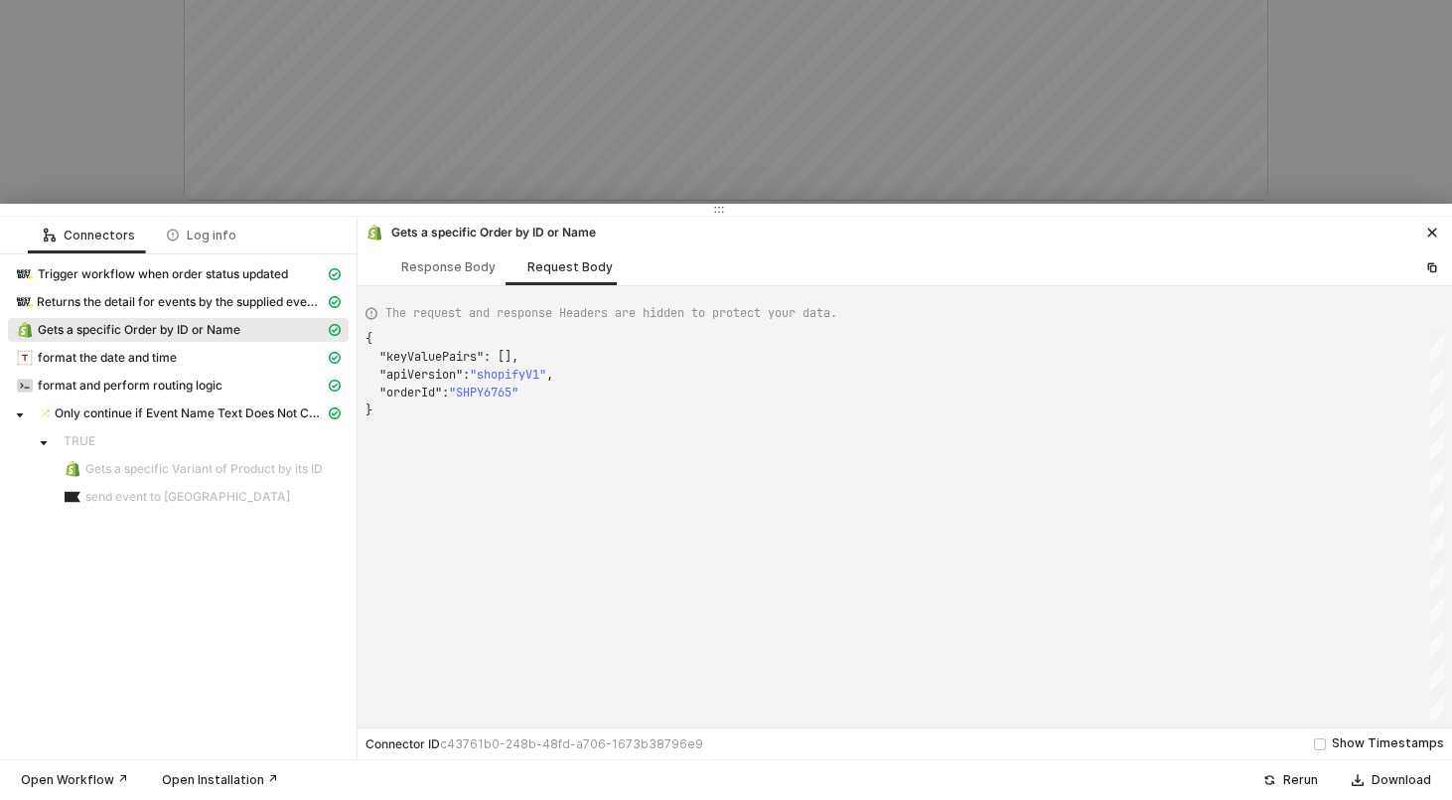
click at [173, 35] on div at bounding box center [726, 400] width 1452 height 800
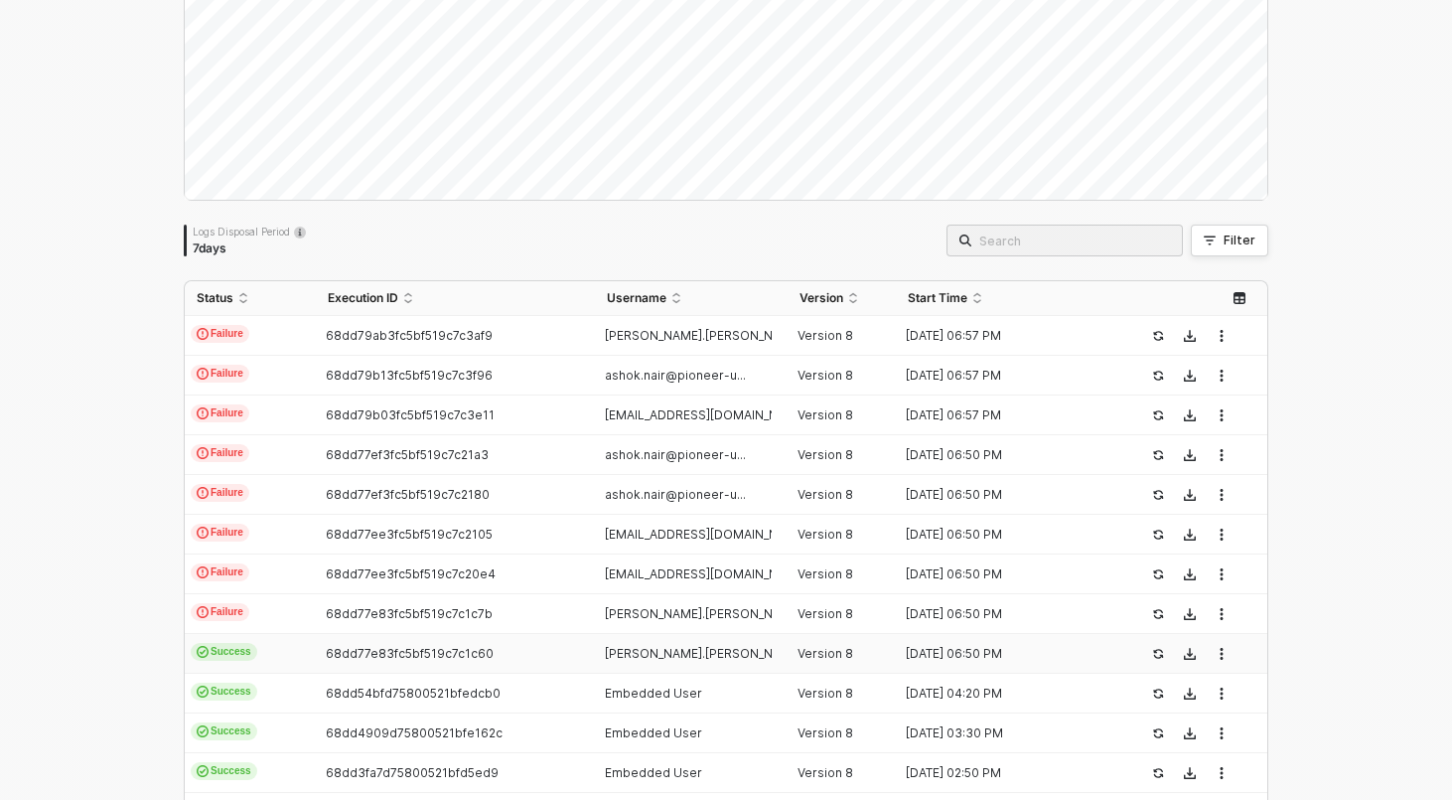
click at [272, 648] on td "Success" at bounding box center [250, 654] width 131 height 40
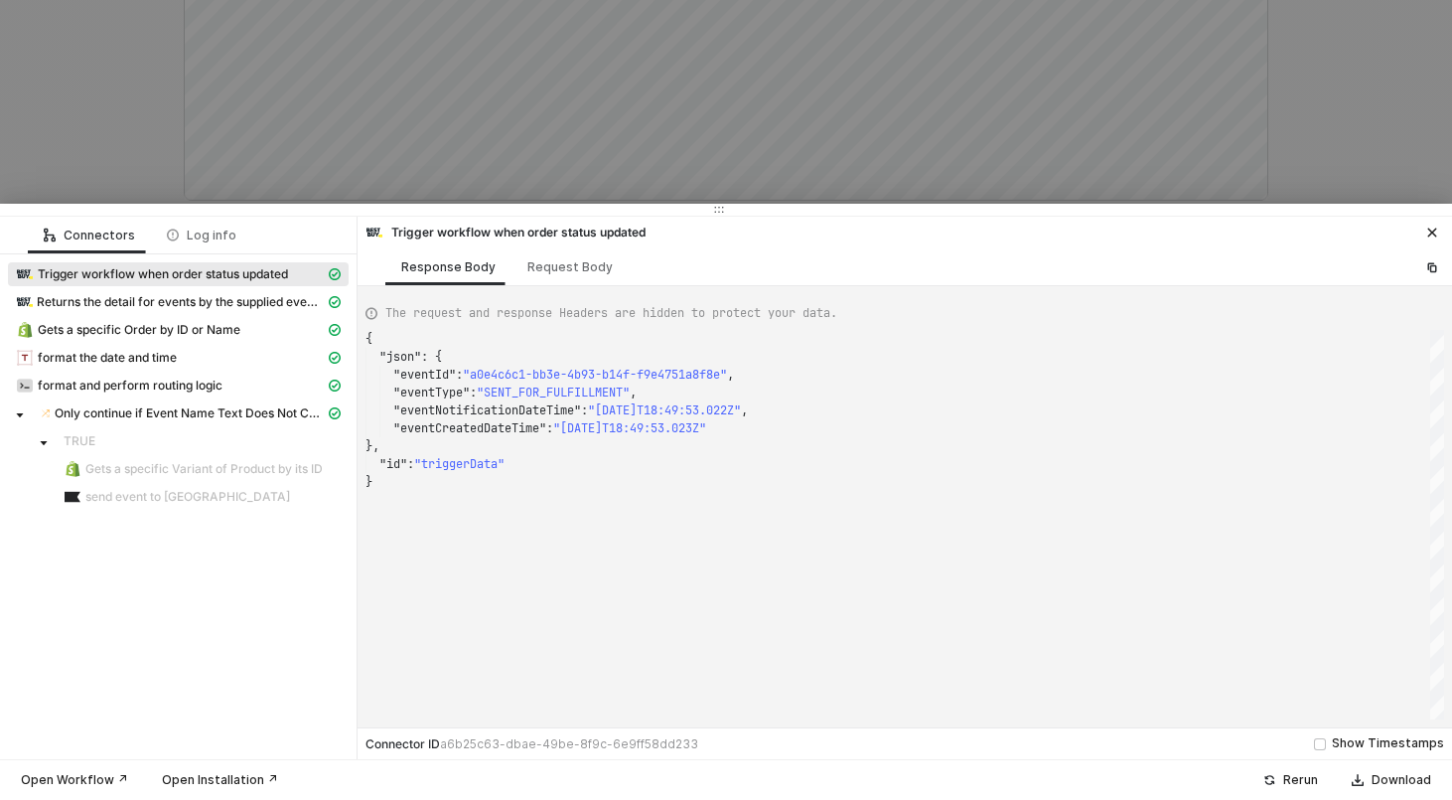
scroll to position [143, 0]
click at [162, 326] on span "Gets a specific Order by ID or Name" at bounding box center [139, 330] width 203 height 16
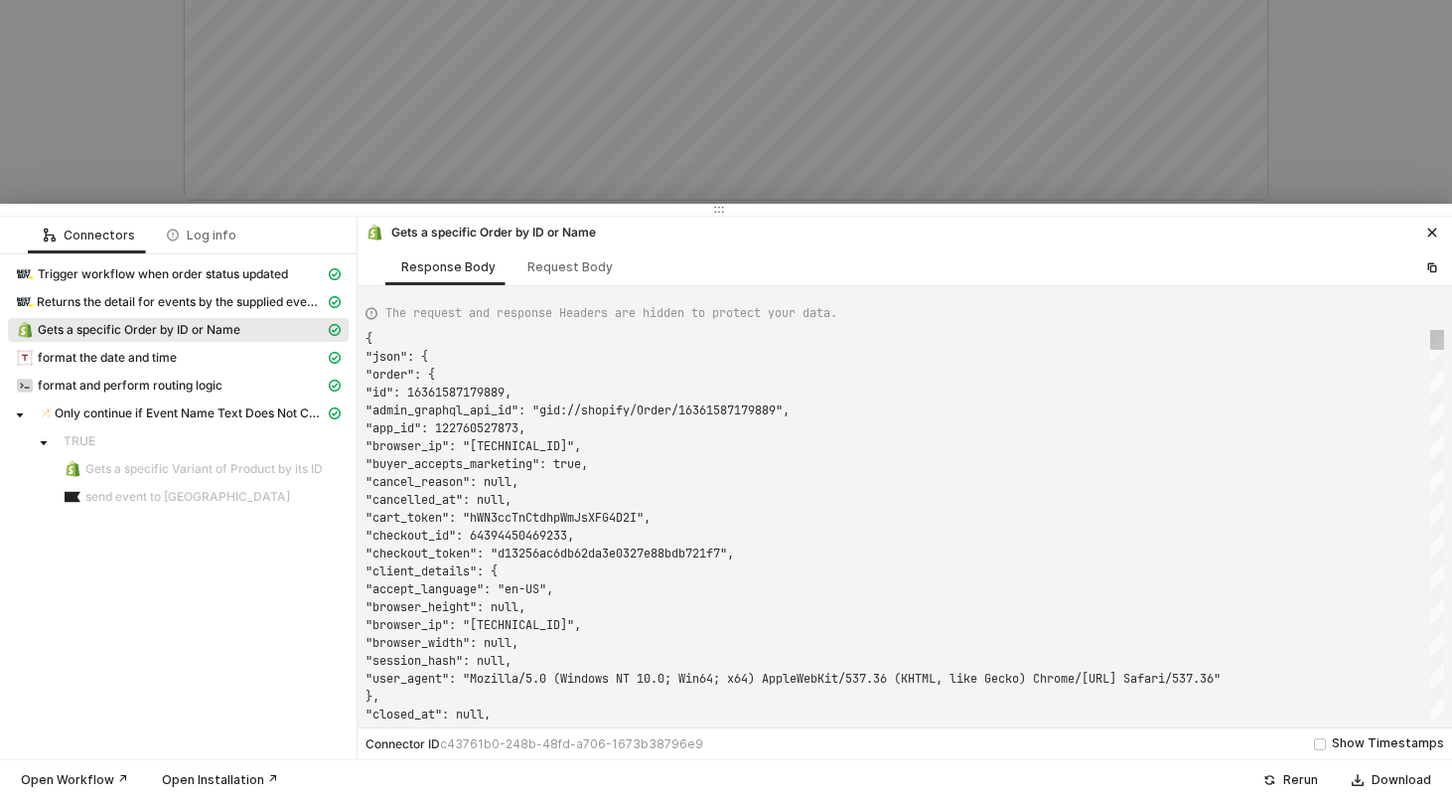
scroll to position [179, 0]
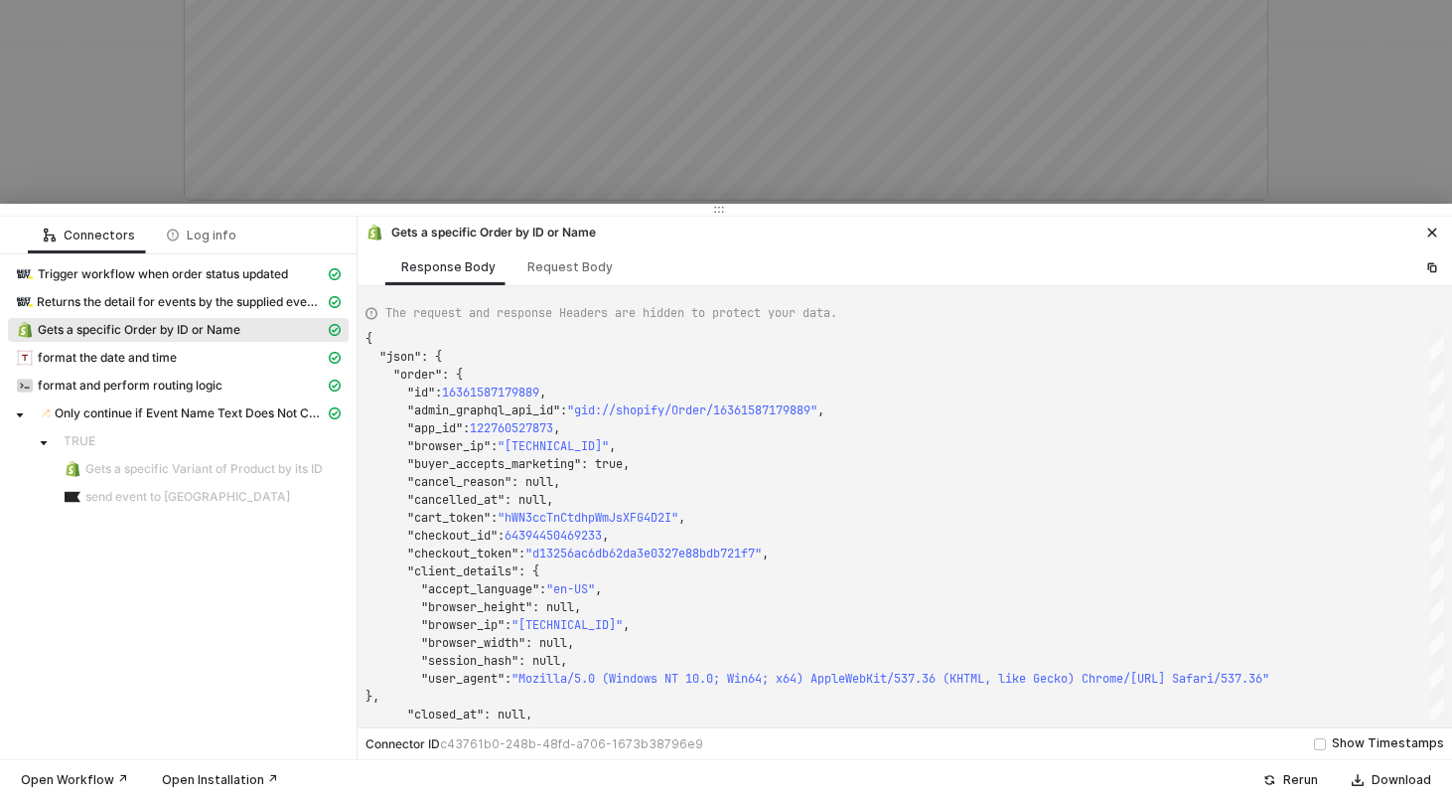
click at [117, 327] on span "Gets a specific Order by ID or Name" at bounding box center [139, 330] width 203 height 16
click at [527, 270] on div "Request Body" at bounding box center [569, 267] width 85 height 16
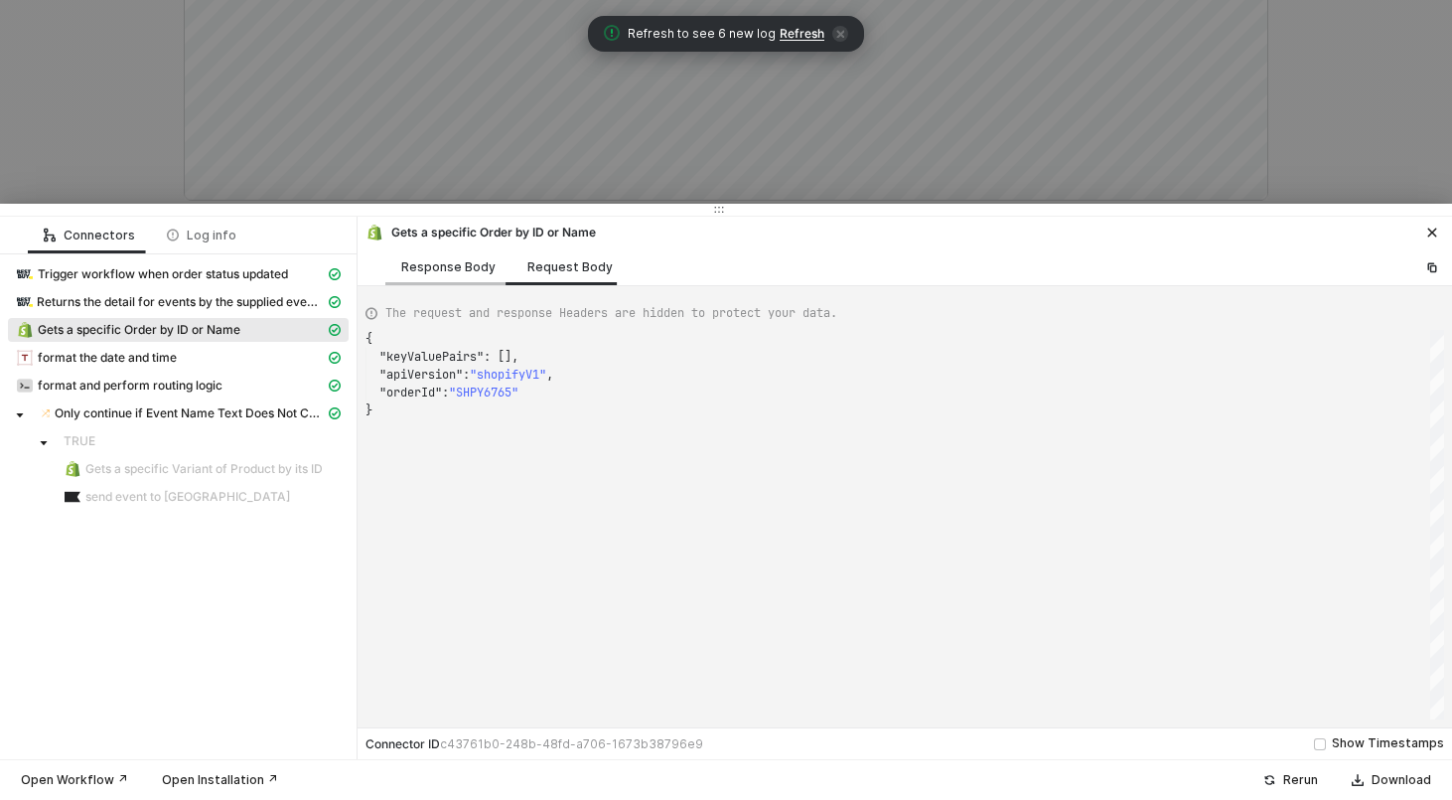
click at [461, 265] on div "Response Body" at bounding box center [448, 267] width 94 height 16
type textarea "{ "json": { "order": { "id": 16361587179889, "admin_graphql_api_id": "gid://sho…"
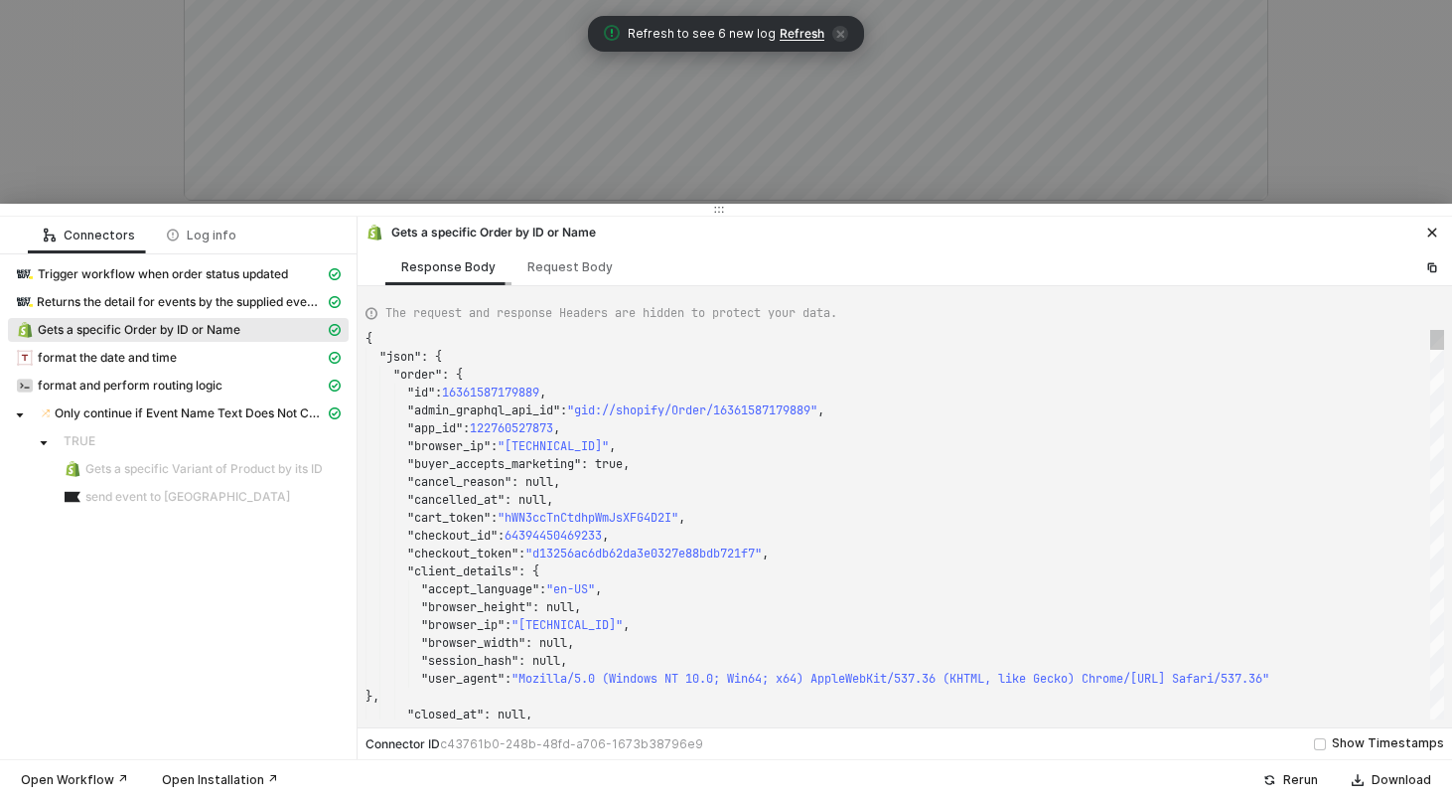
scroll to position [179, 0]
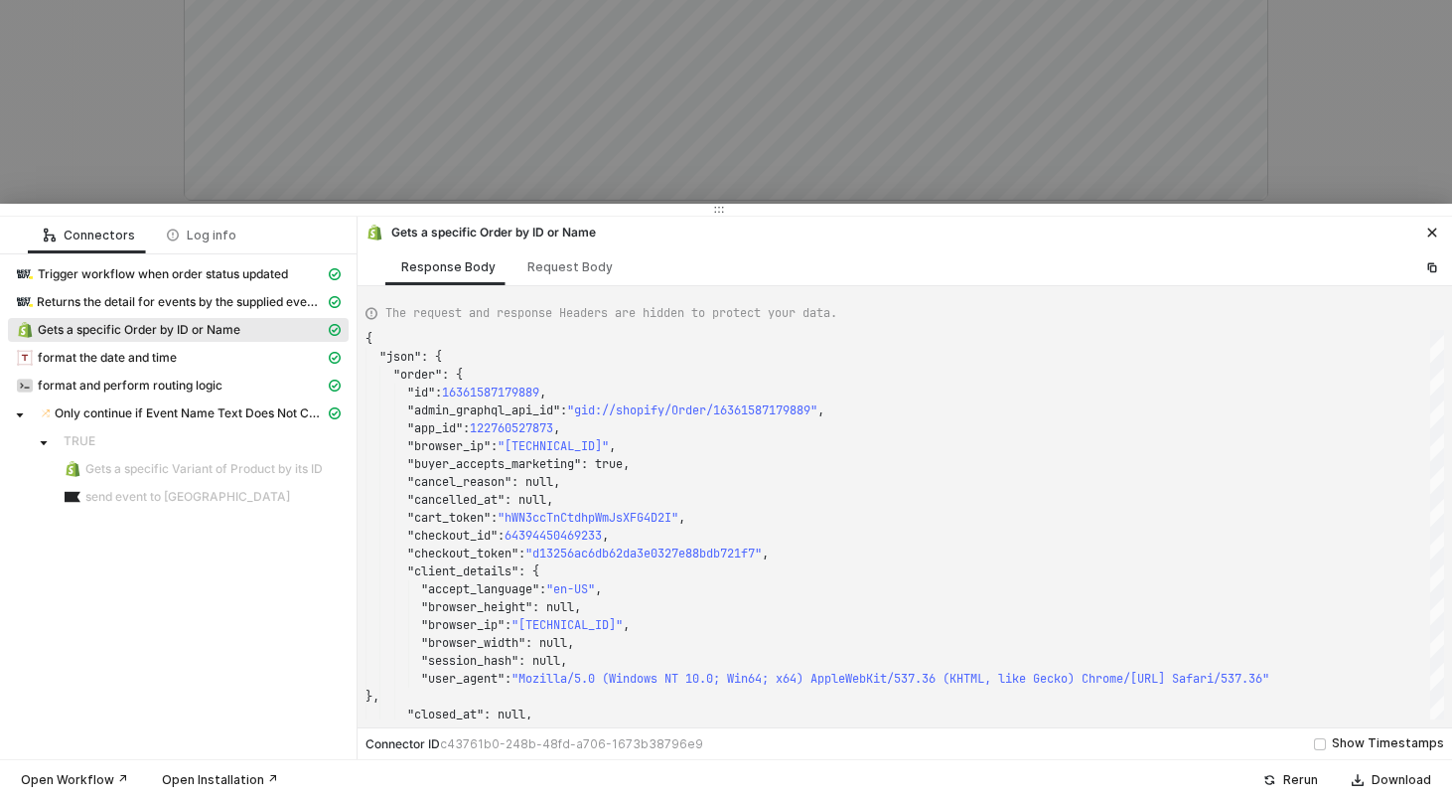
click at [197, 135] on div at bounding box center [726, 400] width 1452 height 800
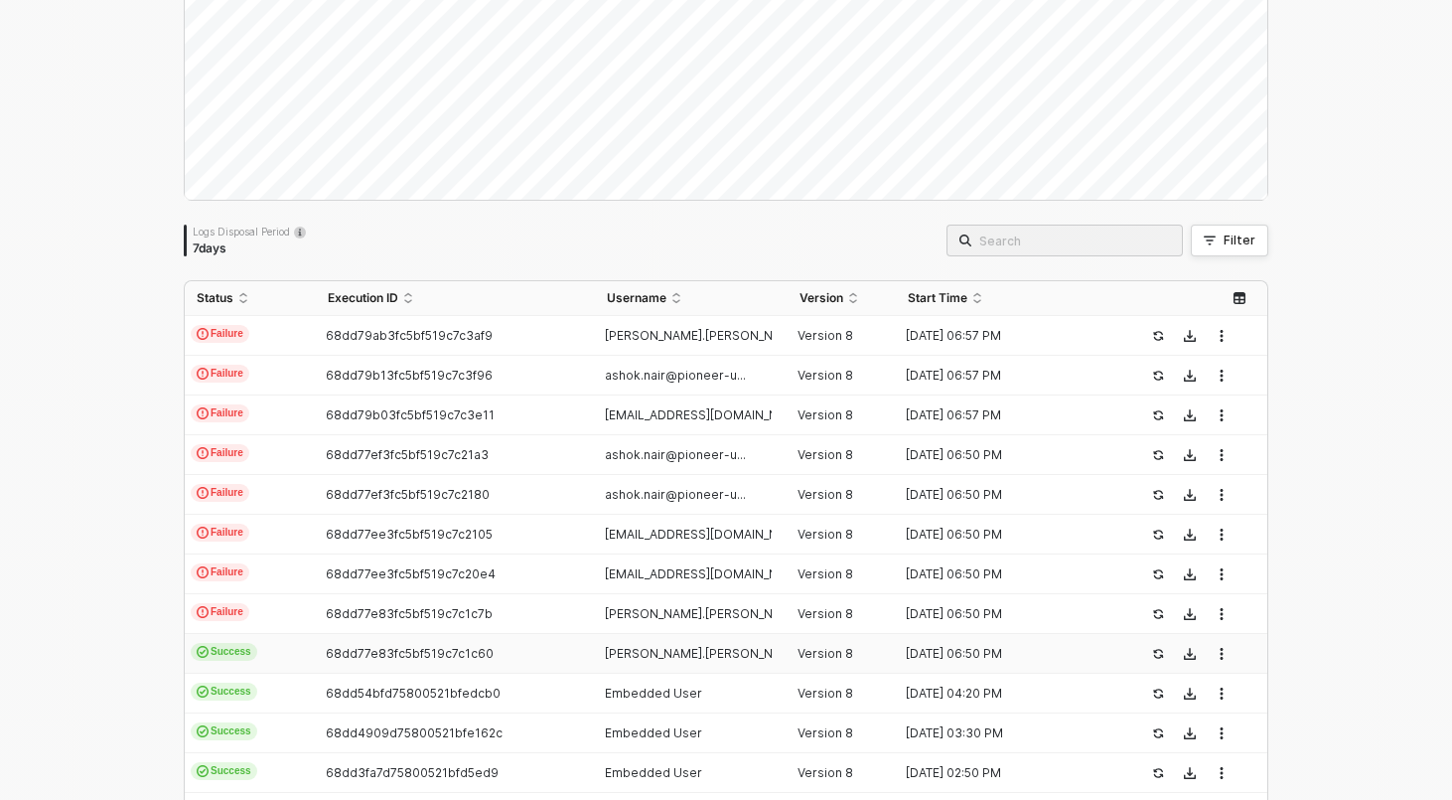
scroll to position [0, 0]
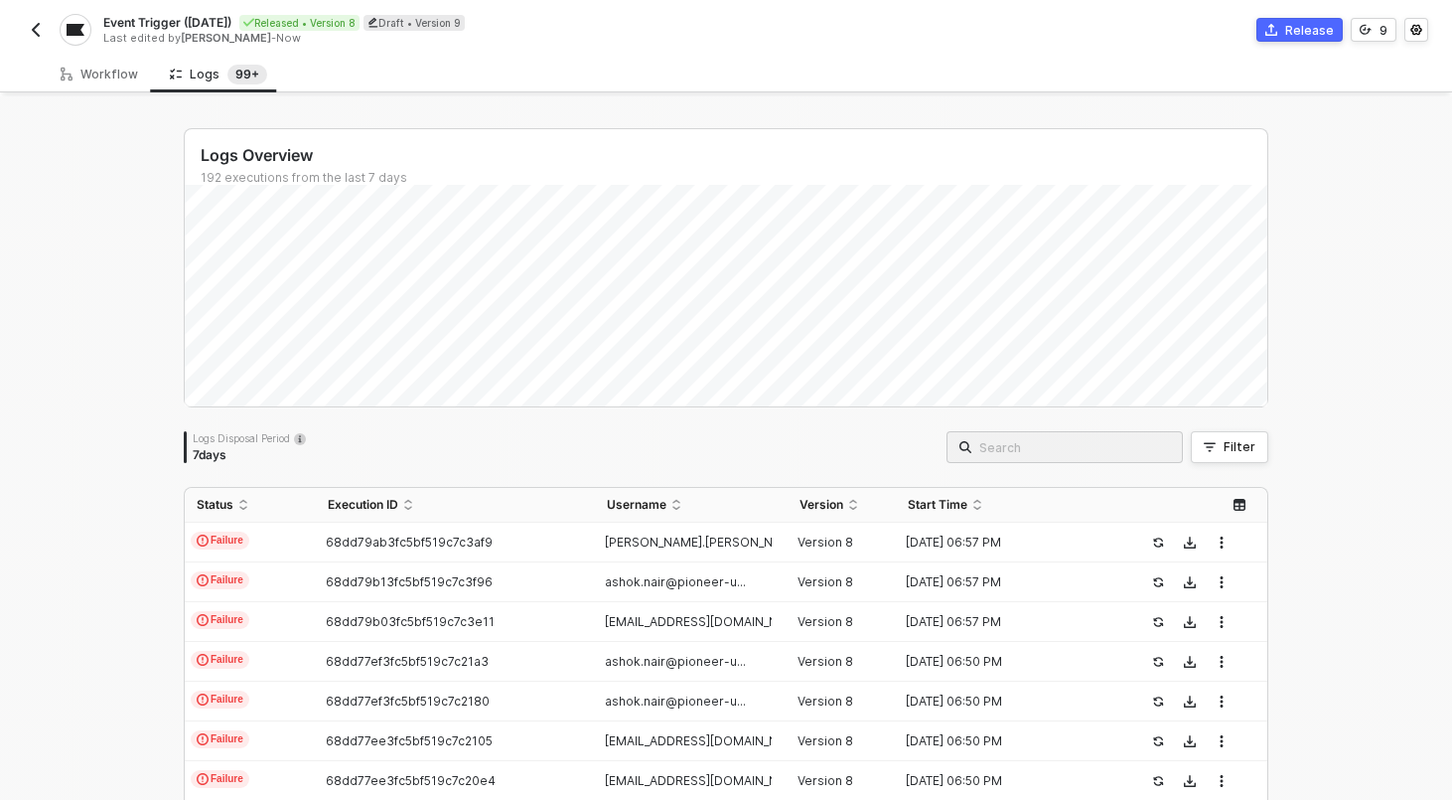
click at [36, 29] on img "button" at bounding box center [36, 30] width 16 height 16
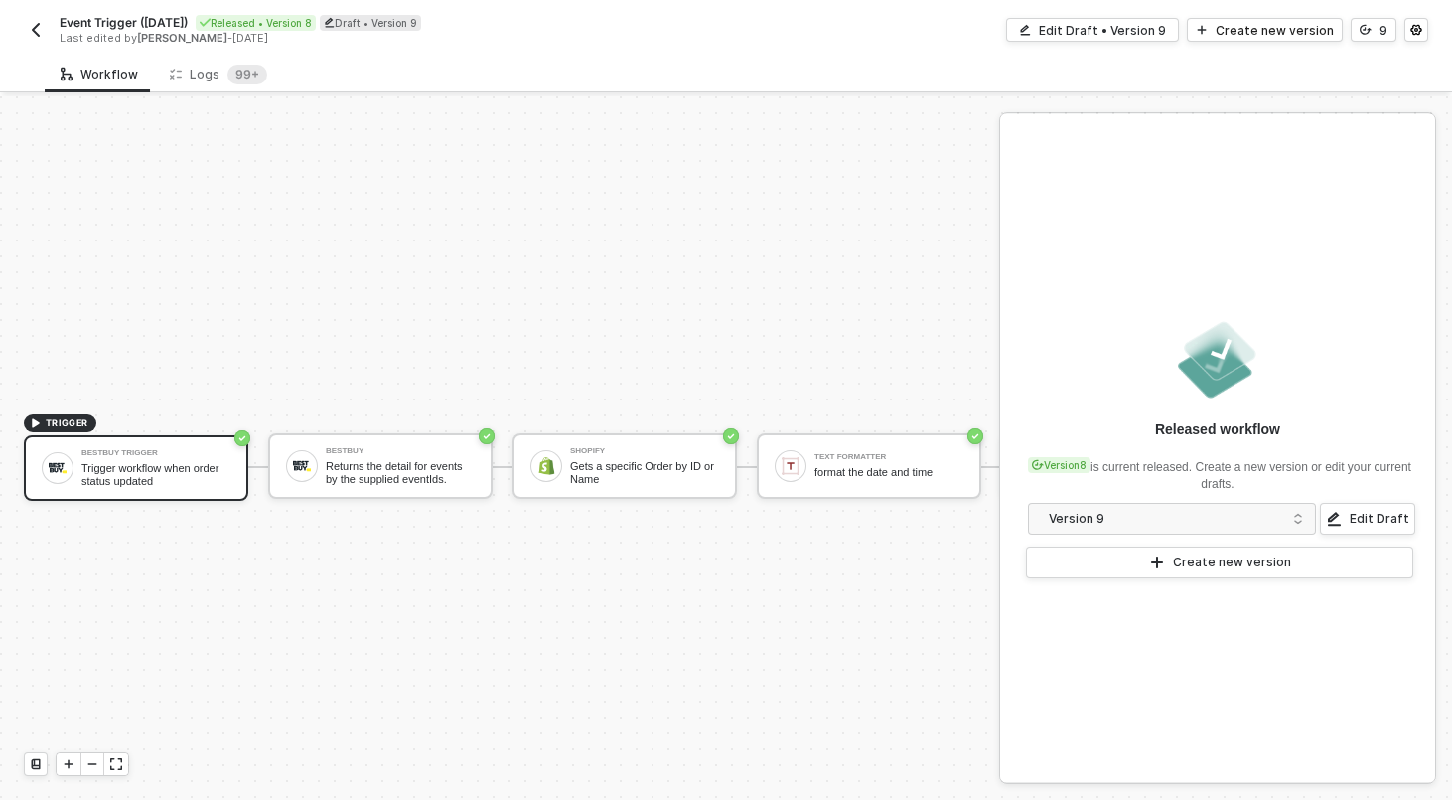
scroll to position [37, 0]
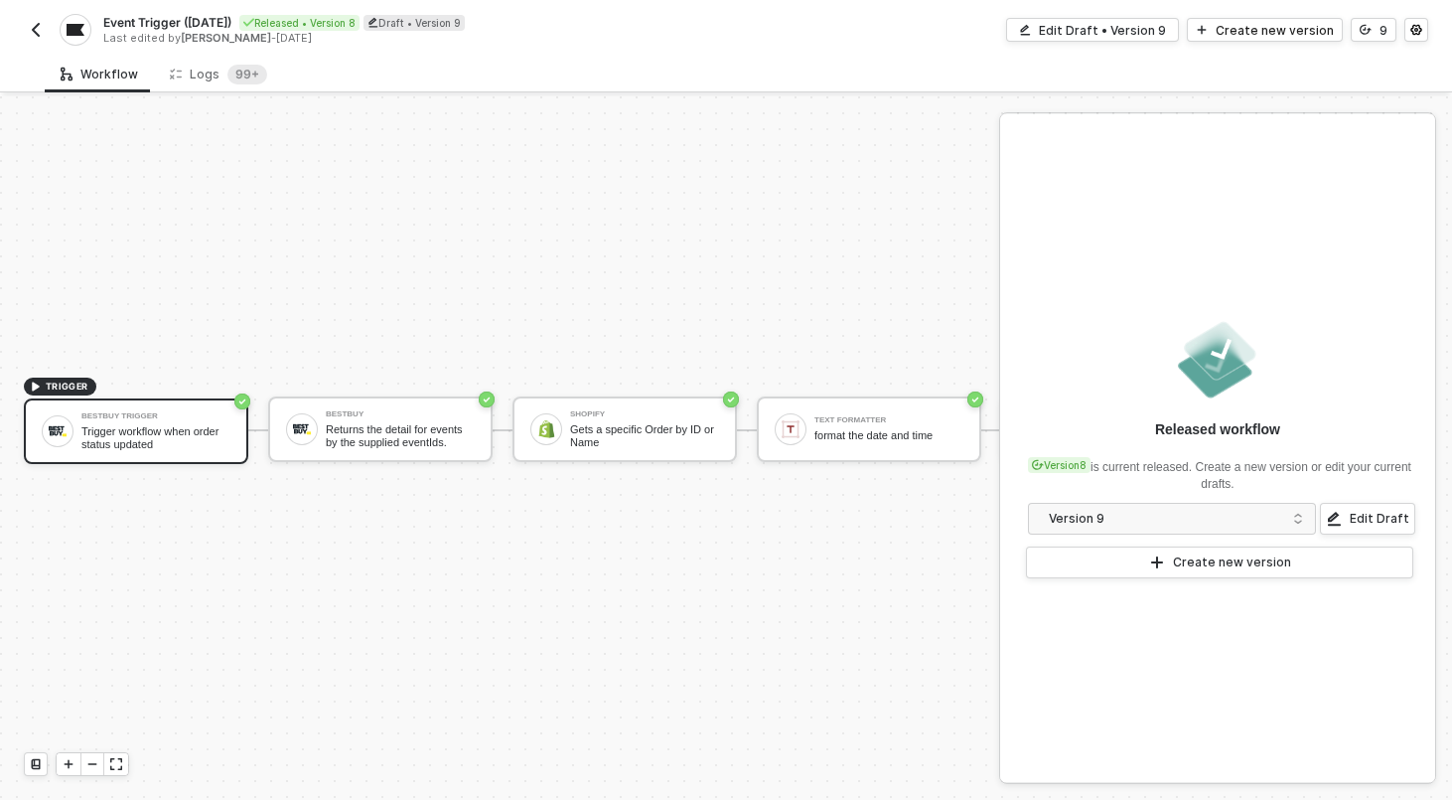
click at [41, 22] on img "button" at bounding box center [36, 30] width 16 height 16
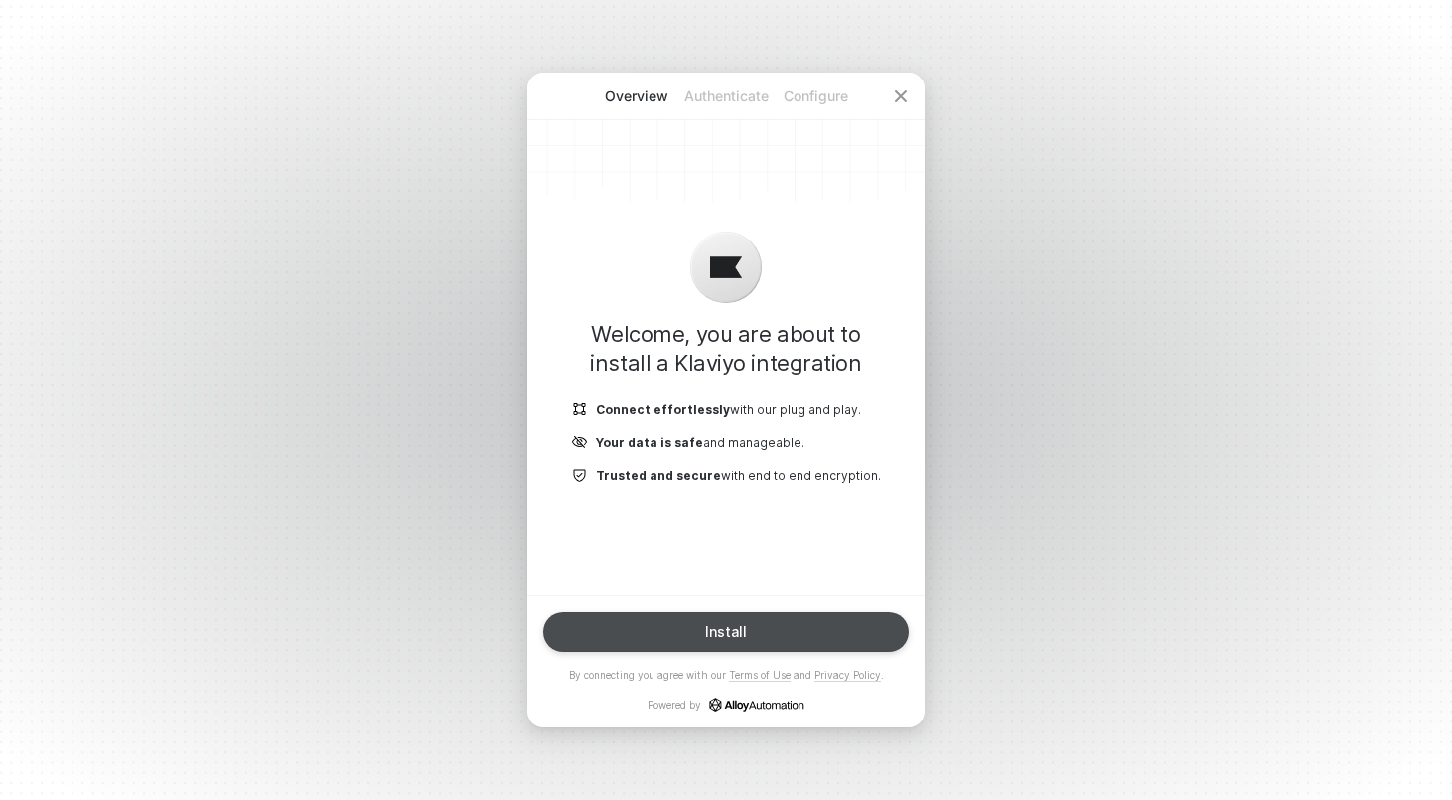
click at [737, 638] on div "Install" at bounding box center [726, 632] width 42 height 16
